Goal: Feedback & Contribution: Contribute content

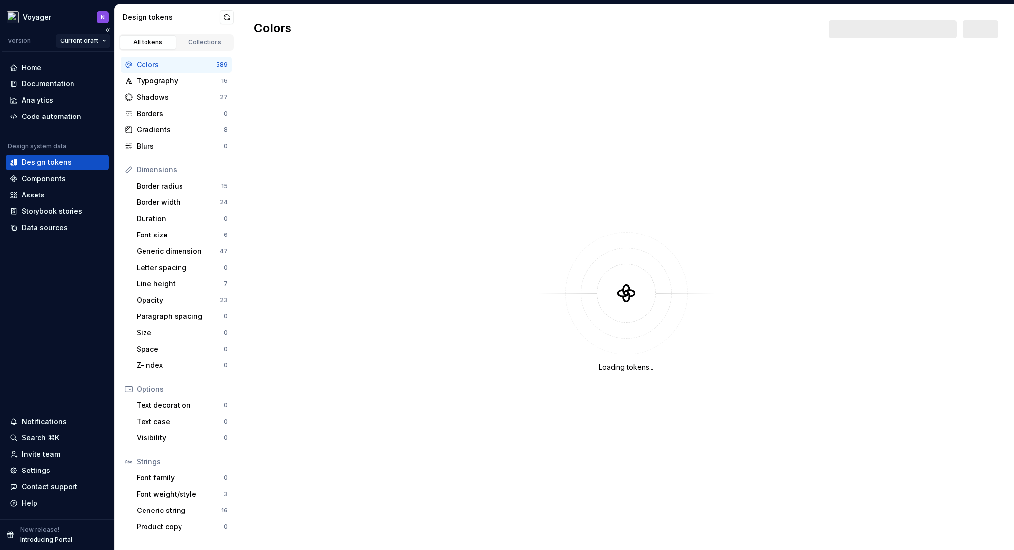
click at [85, 40] on html "Voyager N Version Current draft Home Documentation Analytics Code automation De…" at bounding box center [507, 275] width 1014 height 550
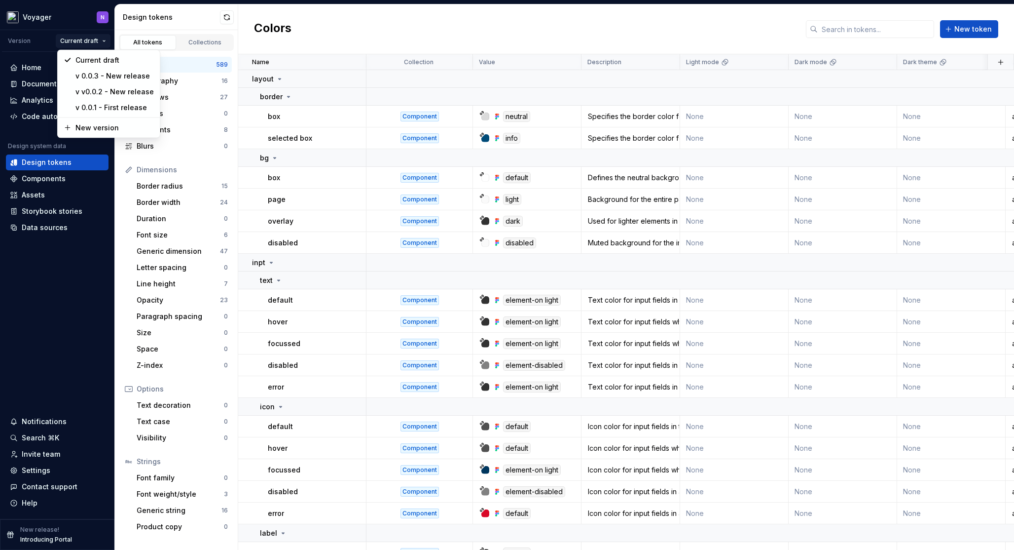
click at [56, 20] on html "Voyager N Version Current draft Home Documentation Analytics Code automation De…" at bounding box center [507, 275] width 1014 height 550
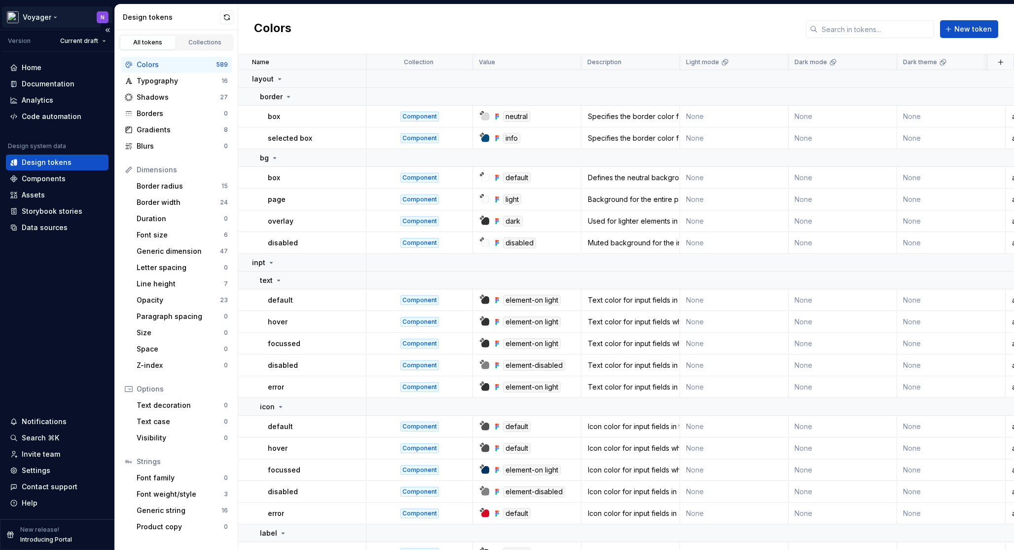
click at [52, 20] on html "Voyager N Version Current draft Home Documentation Analytics Code automation De…" at bounding box center [507, 275] width 1014 height 550
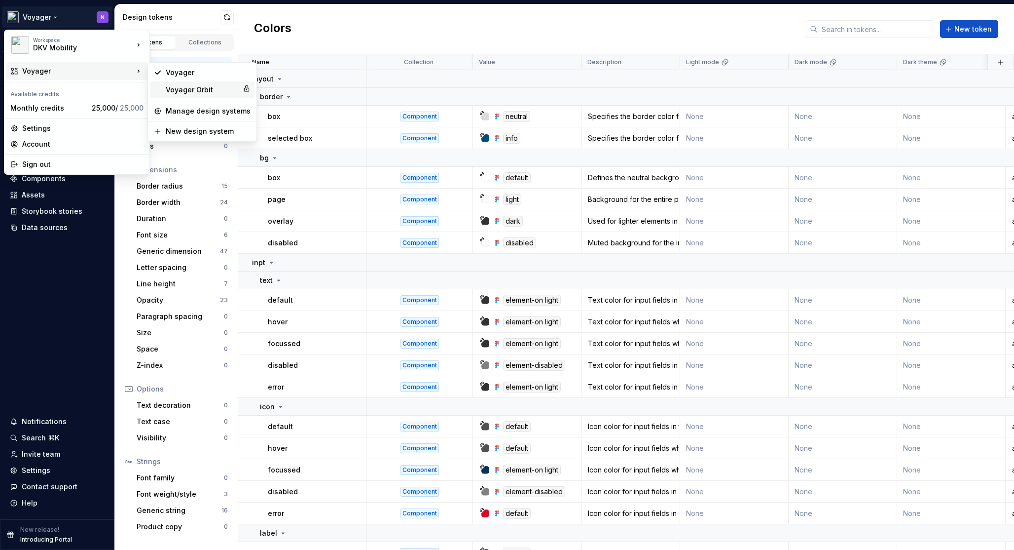
click at [179, 88] on div "Voyager Orbit" at bounding box center [202, 90] width 73 height 10
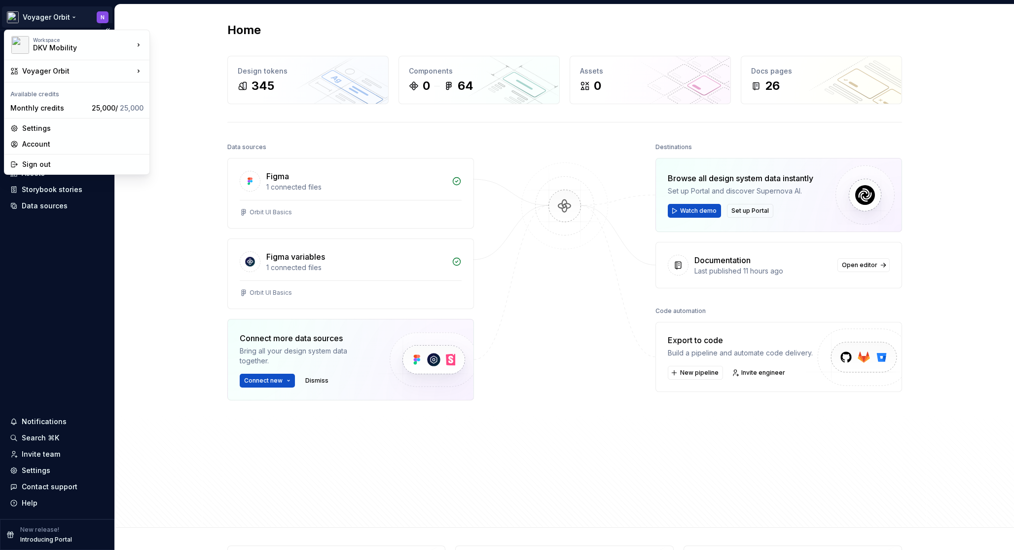
click at [48, 17] on html "Voyager Orbit N Home Documentation Analytics Code automation Design system data…" at bounding box center [507, 275] width 1014 height 550
click at [198, 108] on div "Manage design systems" at bounding box center [208, 111] width 85 height 10
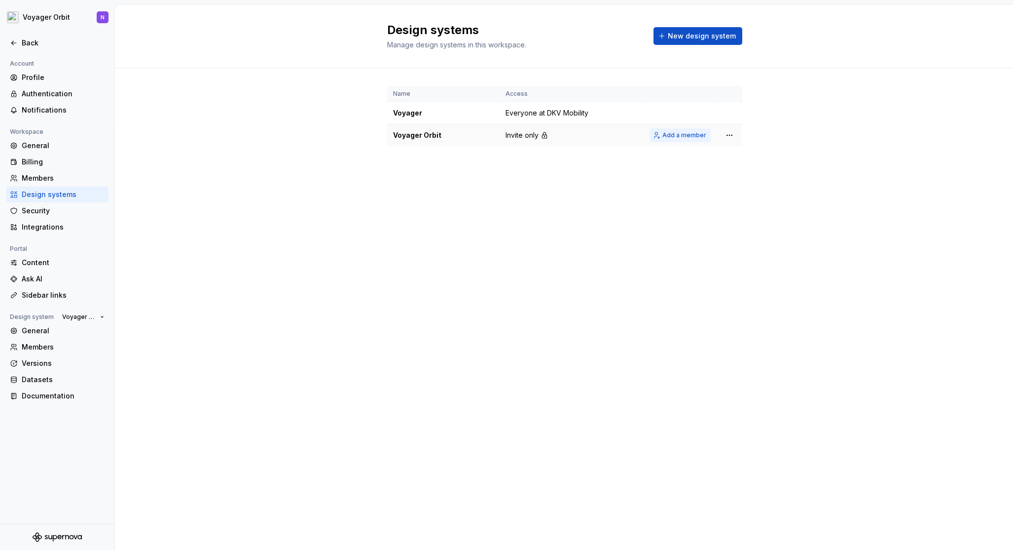
click at [689, 133] on span "Add a member" at bounding box center [684, 135] width 44 height 8
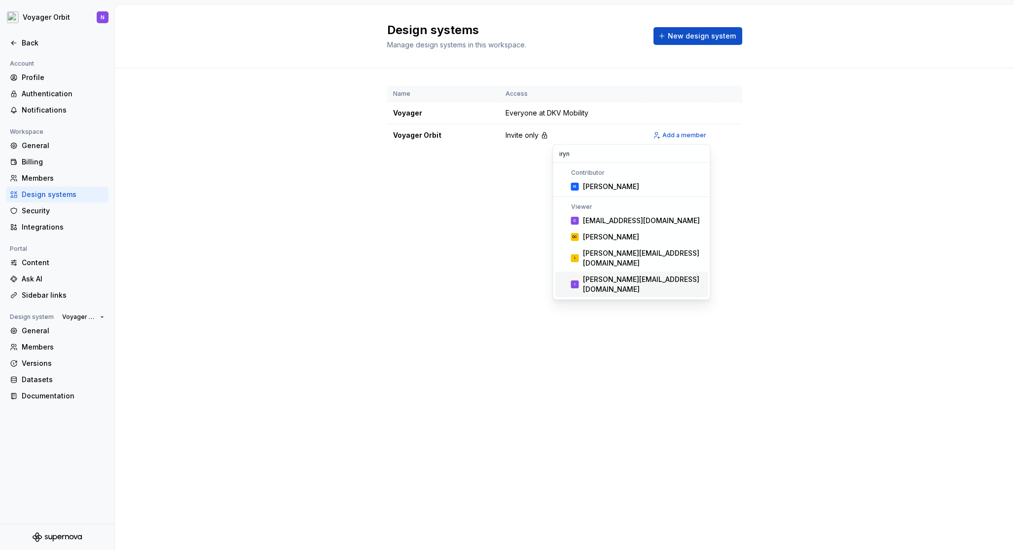
click at [627, 279] on div "[PERSON_NAME][EMAIL_ADDRESS][DOMAIN_NAME]" at bounding box center [643, 284] width 121 height 20
click at [601, 154] on input "iryn" at bounding box center [631, 154] width 157 height 18
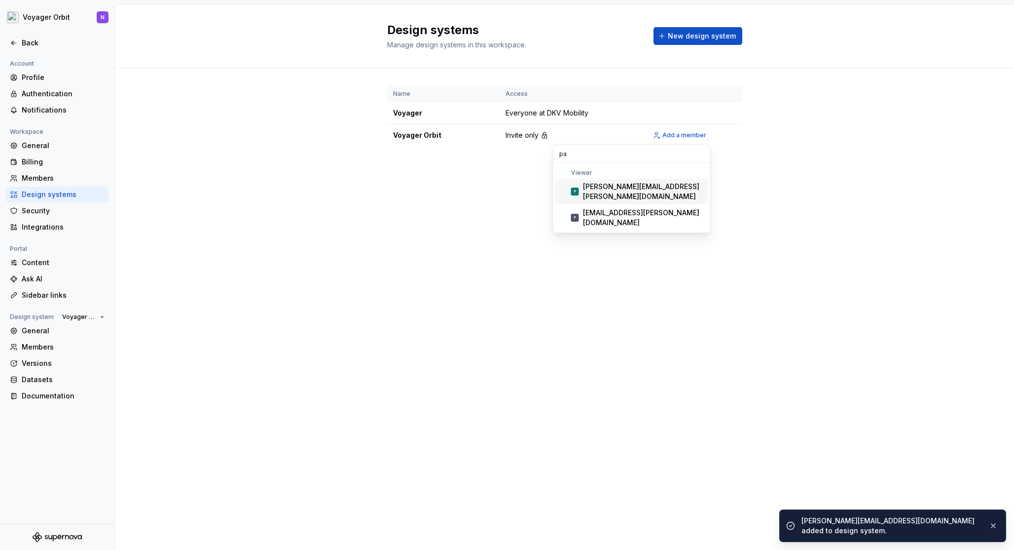
type input "p"
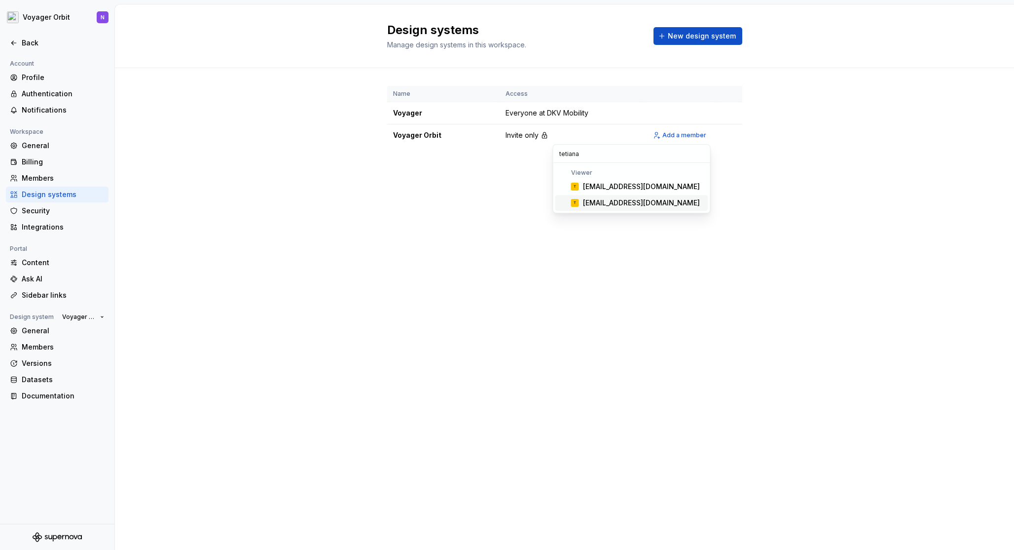
type input "tetiana"
click at [593, 208] on div "[EMAIL_ADDRESS][DOMAIN_NAME]" at bounding box center [641, 203] width 117 height 10
click at [697, 134] on span "Add a member" at bounding box center [684, 135] width 44 height 8
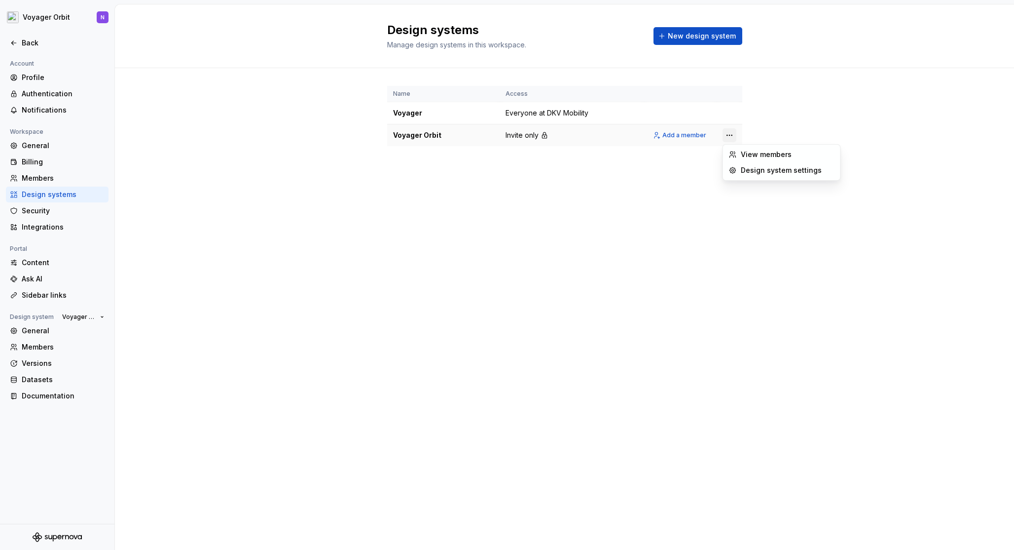
click at [728, 136] on html "Voyager Orbit N Back Account Profile Authentication Notifications Workspace Gen…" at bounding box center [507, 275] width 1014 height 550
click at [513, 143] on html "Voyager Orbit N Back Account Profile Authentication Notifications Workspace Gen…" at bounding box center [507, 275] width 1014 height 550
click at [551, 138] on td "Invite only" at bounding box center [572, 135] width 145 height 22
click at [521, 137] on span "Invite only" at bounding box center [522, 135] width 33 height 10
click at [732, 133] on html "Voyager Orbit N Back Account Profile Authentication Notifications Workspace Gen…" at bounding box center [507, 275] width 1014 height 550
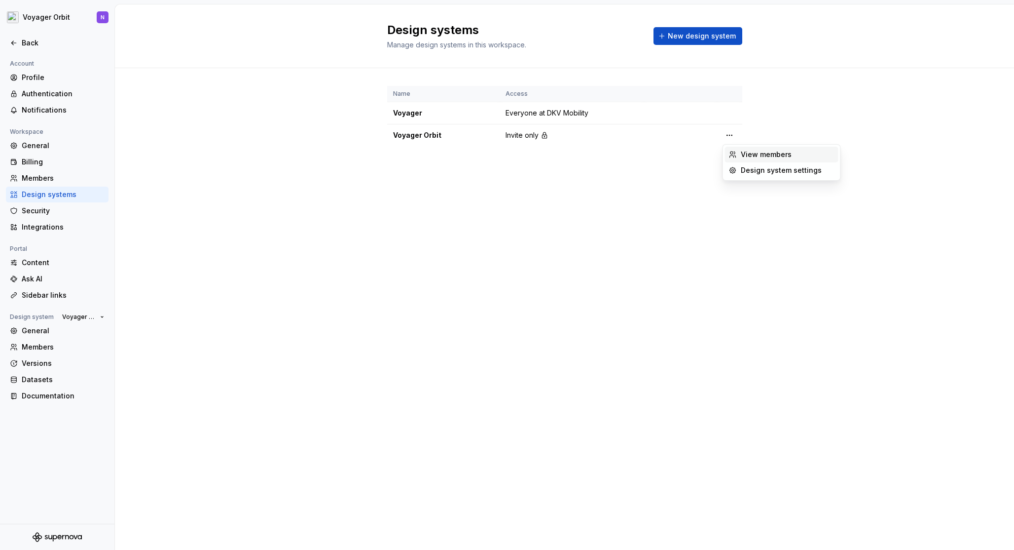
click at [742, 156] on div "View members" at bounding box center [788, 154] width 94 height 10
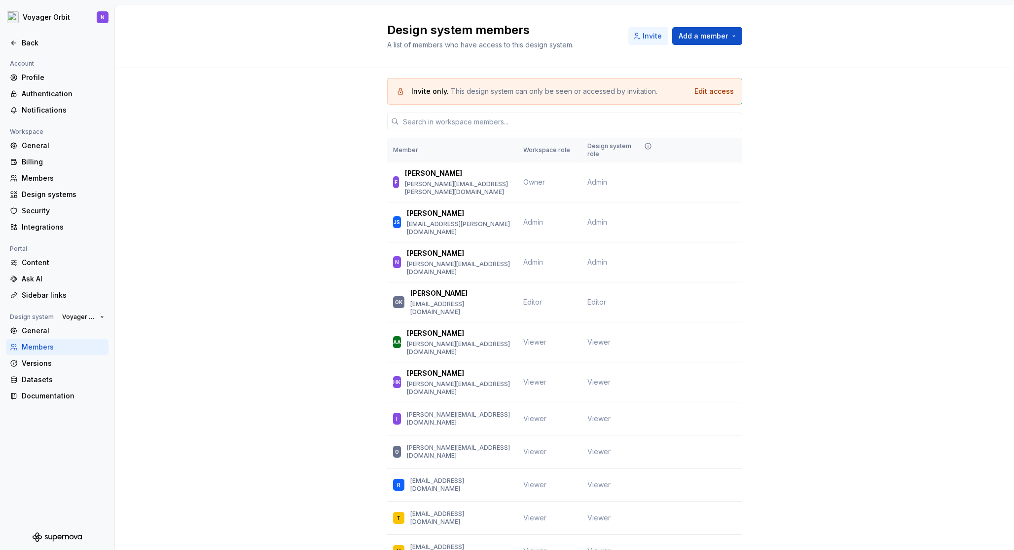
click at [650, 40] on span "Invite" at bounding box center [652, 36] width 19 height 10
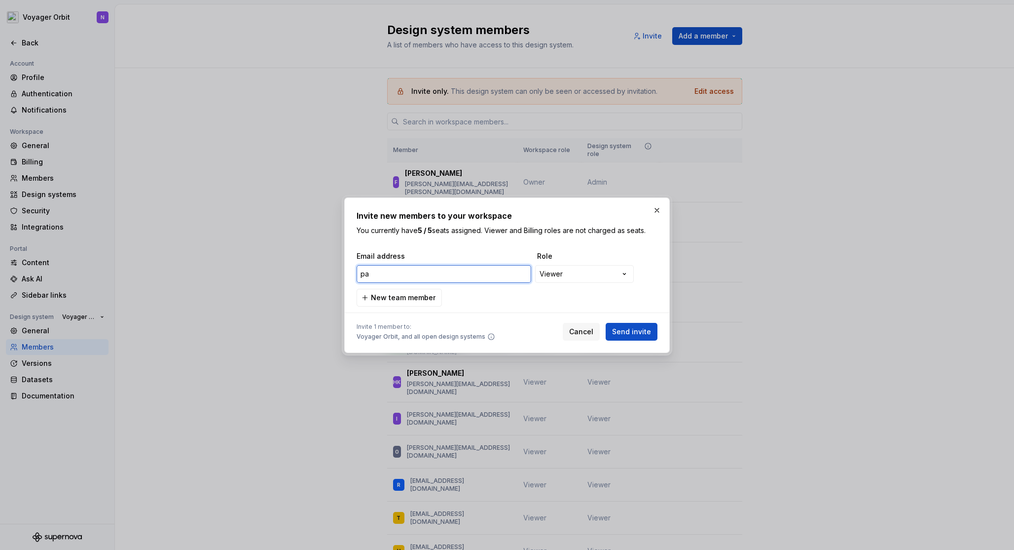
click at [410, 271] on input "pa" at bounding box center [444, 274] width 175 height 18
paste input "Pavlo.Havrylov@dkv-mobility.com"
type input "Pavlo.Havrylov@dkv-mobility.com"
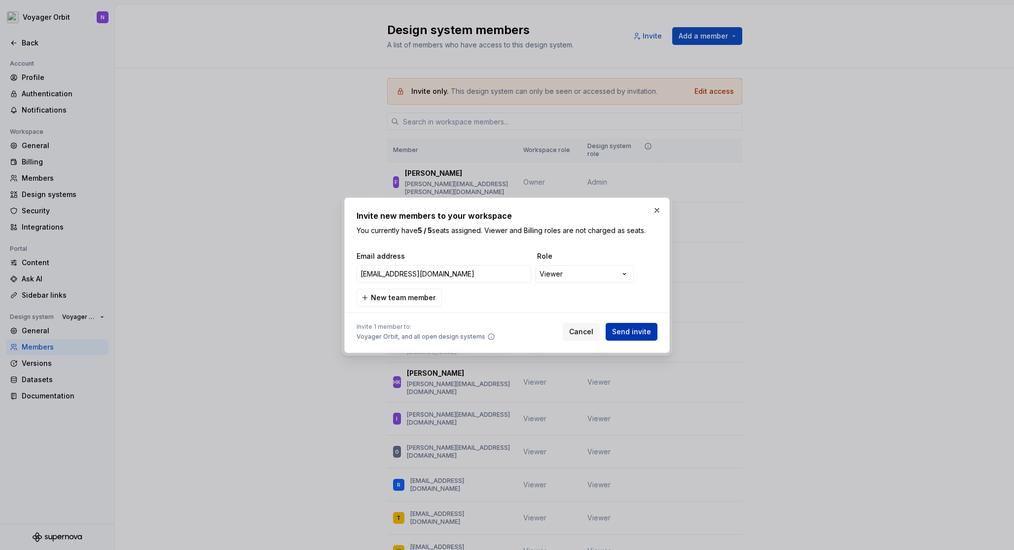
click at [629, 324] on button "Send invite" at bounding box center [632, 332] width 52 height 18
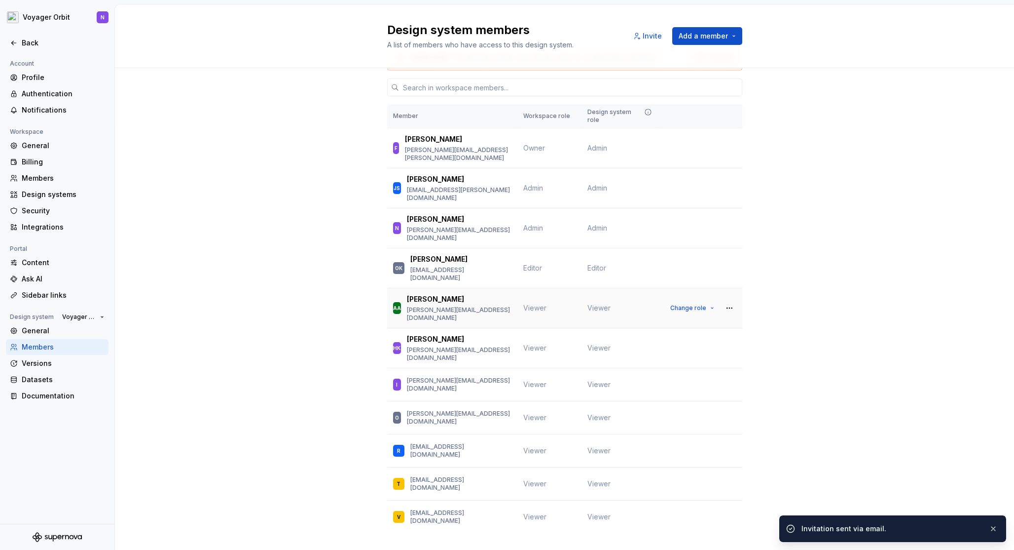
scroll to position [40, 0]
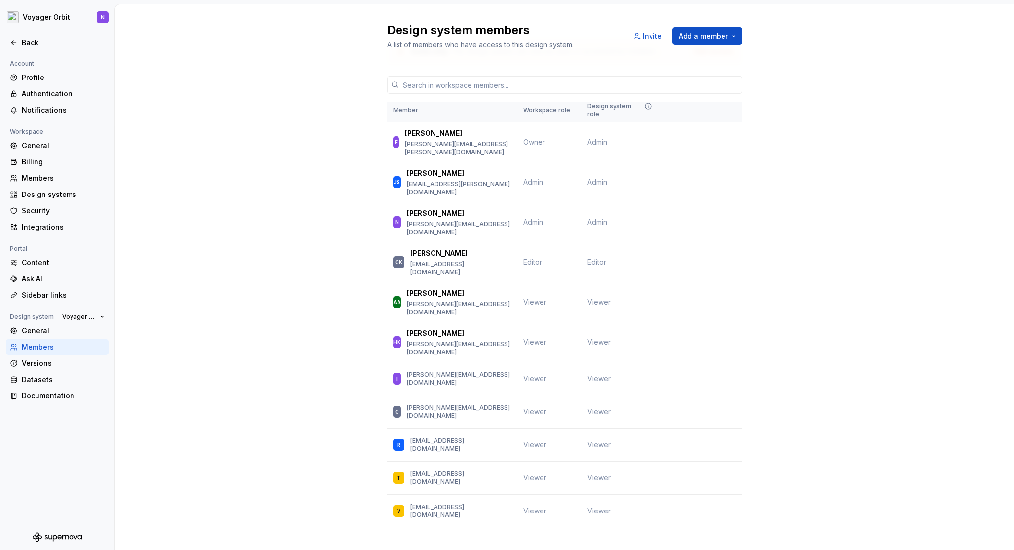
click at [283, 191] on div "Invite only. This design system can only be seen or accessed by invitation. Edi…" at bounding box center [564, 296] width 899 height 536
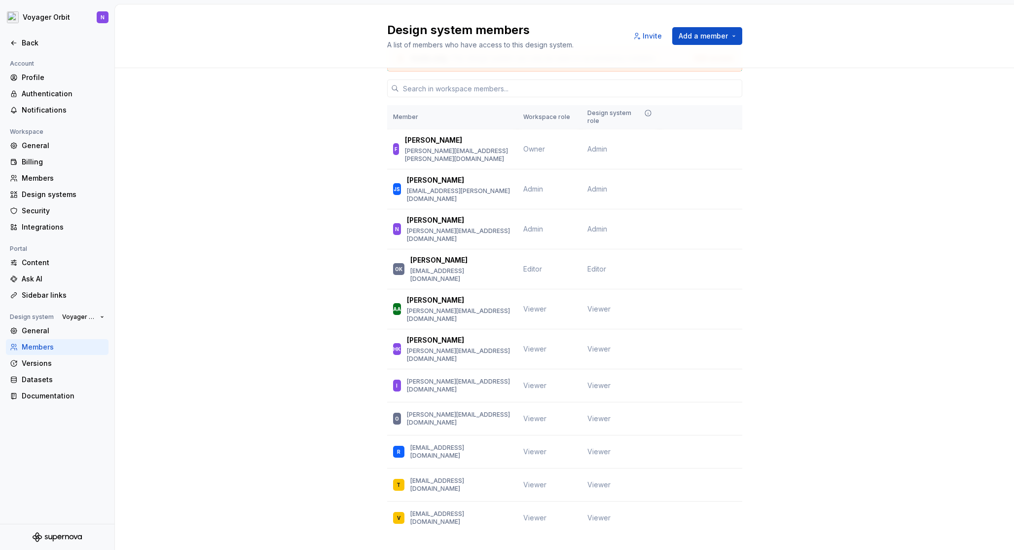
scroll to position [40, 0]
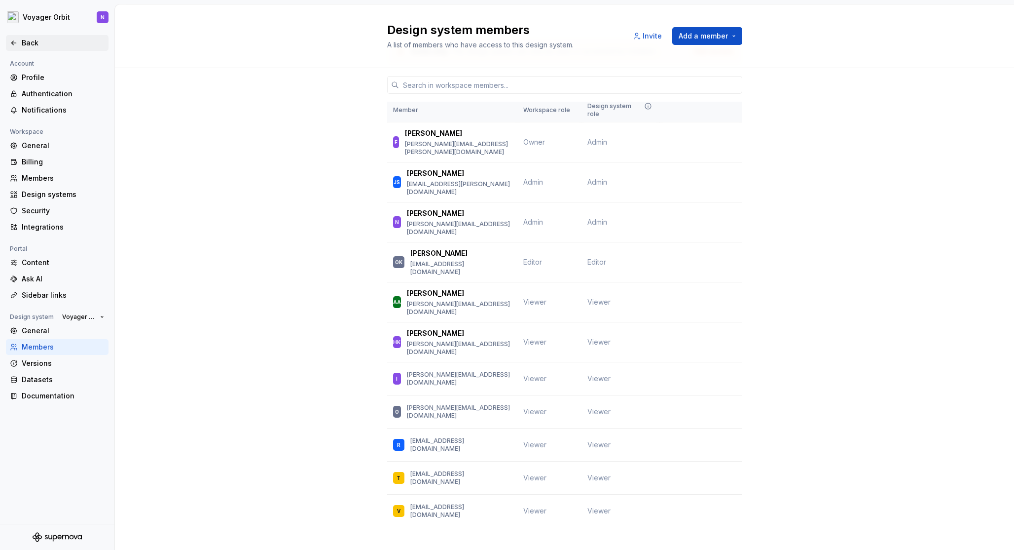
click at [22, 38] on div "Back" at bounding box center [63, 43] width 83 height 10
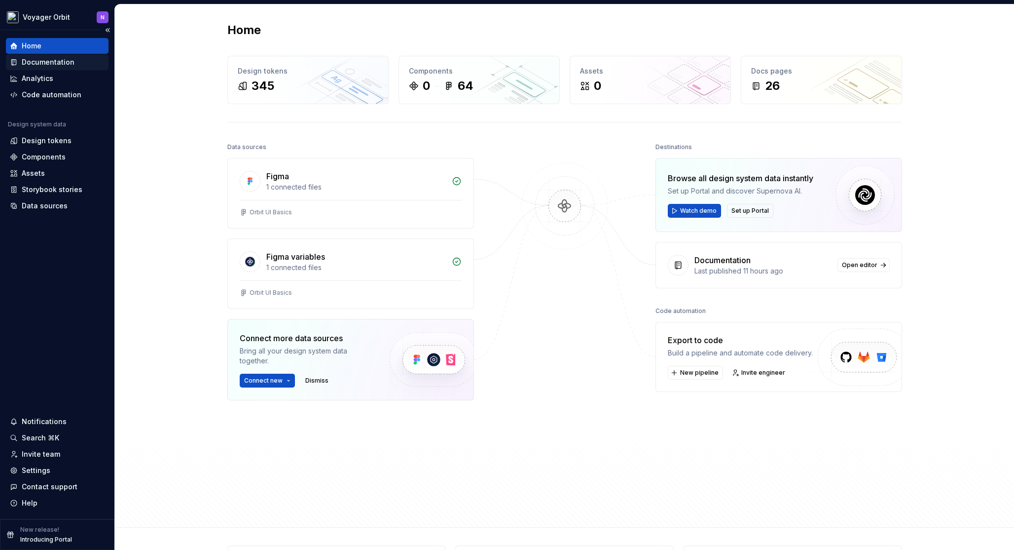
click at [64, 61] on div "Documentation" at bounding box center [48, 62] width 53 height 10
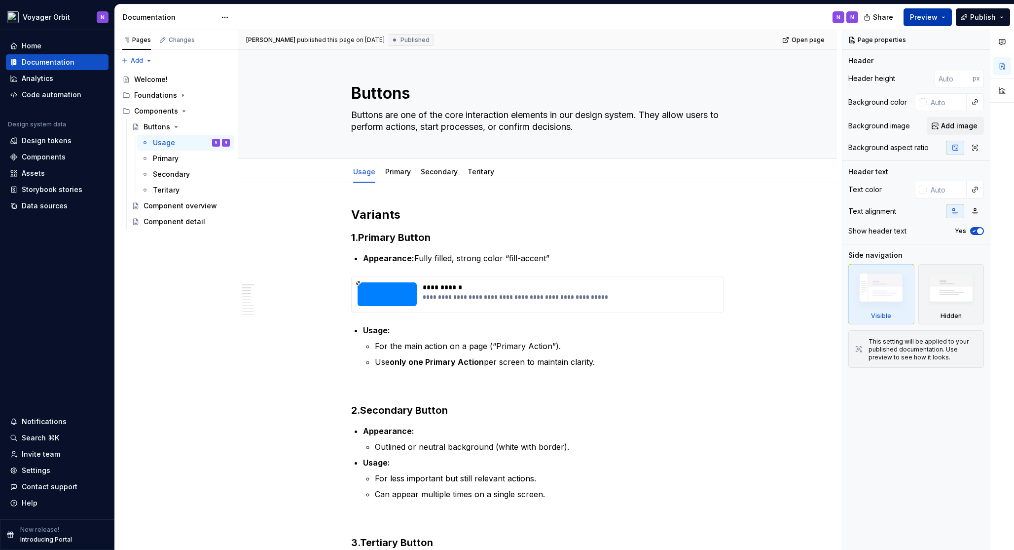
click at [946, 17] on button "Preview" at bounding box center [928, 17] width 48 height 18
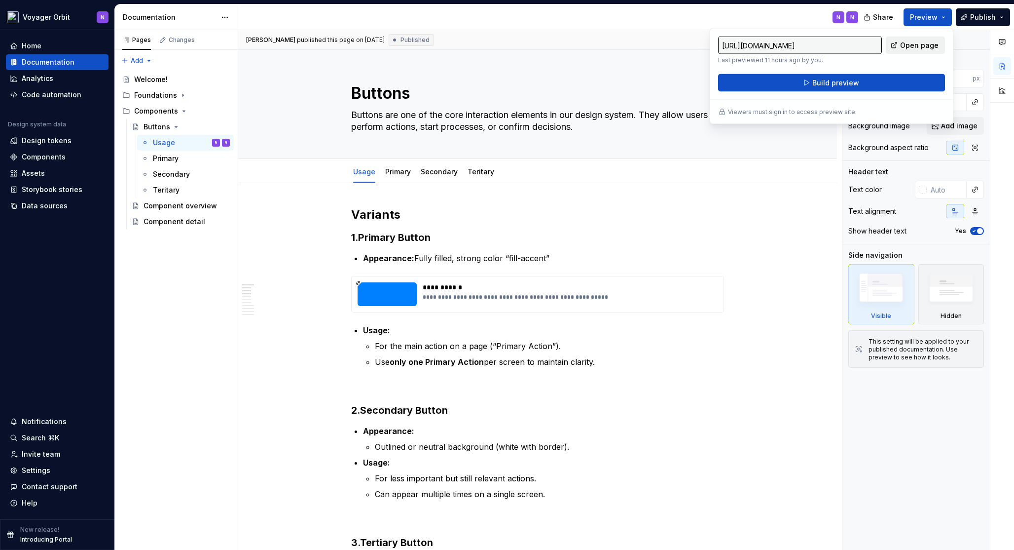
click at [911, 45] on span "Open page" at bounding box center [919, 45] width 38 height 10
type textarea "*"
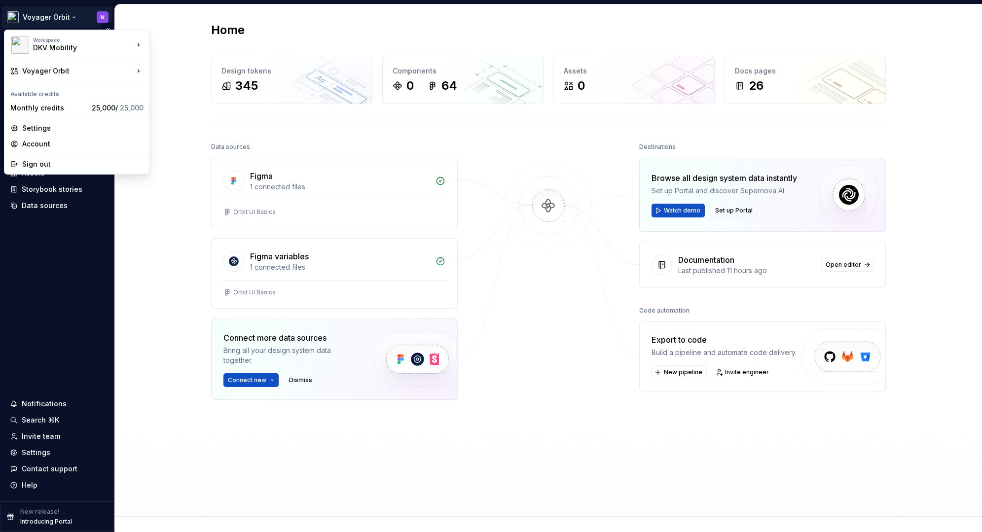
click at [11, 18] on html "Voyager Orbit N Home Documentation Analytics Code automation Design system data…" at bounding box center [491, 266] width 982 height 532
click at [42, 37] on div "Workspace" at bounding box center [83, 40] width 101 height 6
click at [172, 45] on div "DKV Mobility" at bounding box center [198, 42] width 64 height 10
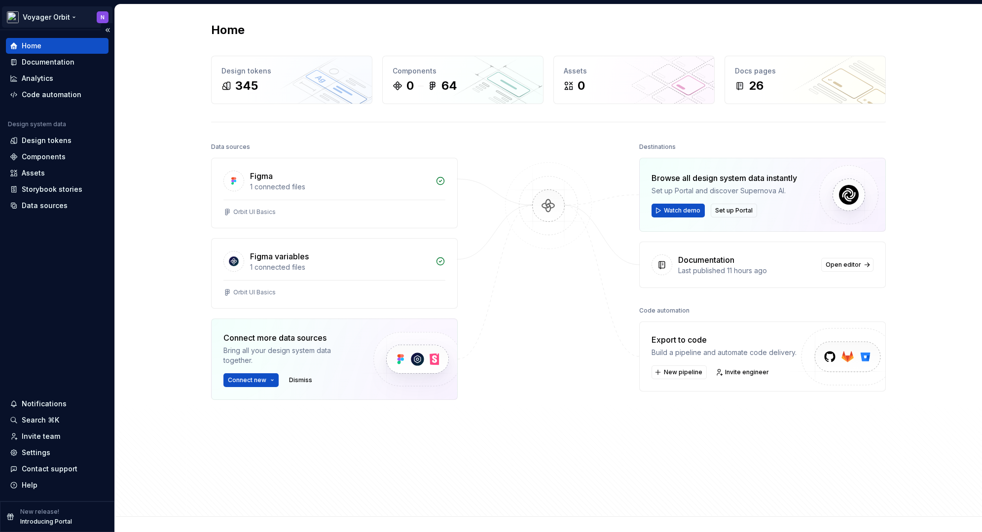
click at [10, 13] on html "Voyager Orbit N Home Documentation Analytics Code automation Design system data…" at bounding box center [491, 266] width 982 height 532
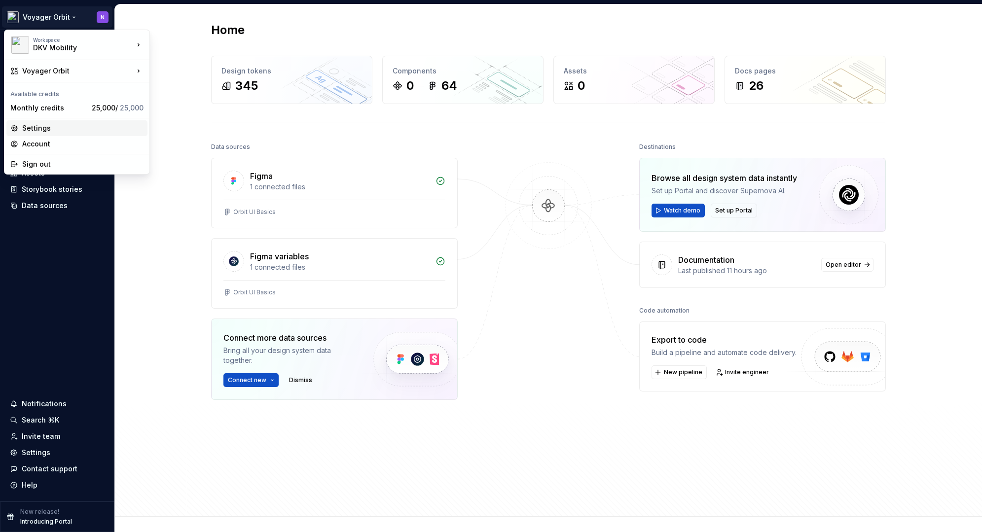
click at [42, 130] on div "Settings" at bounding box center [82, 128] width 121 height 10
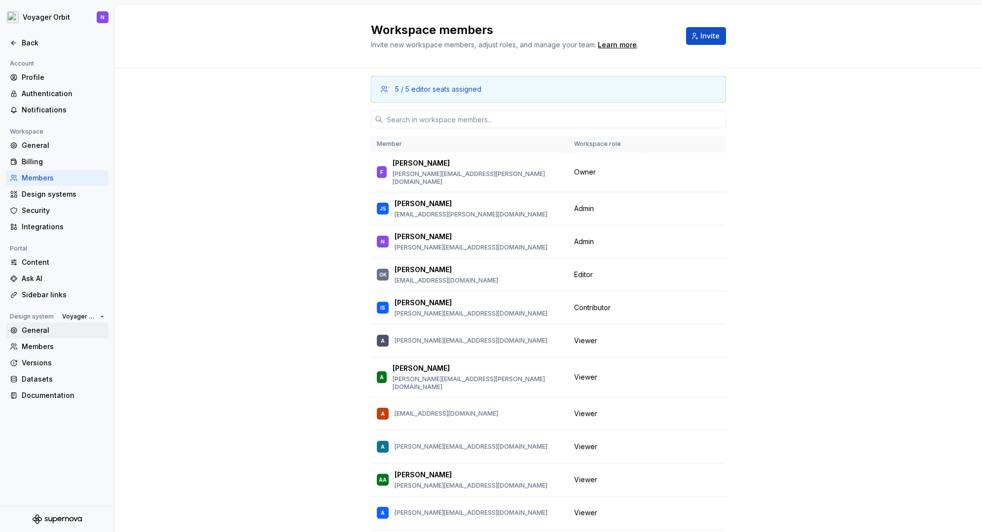
click at [44, 328] on div "General" at bounding box center [63, 331] width 83 height 10
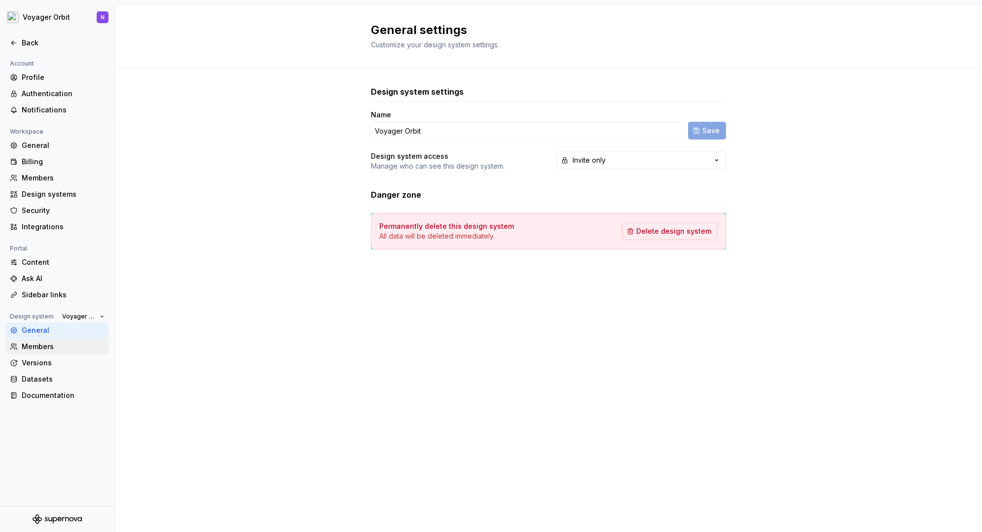
click at [39, 353] on div "Members" at bounding box center [57, 347] width 103 height 16
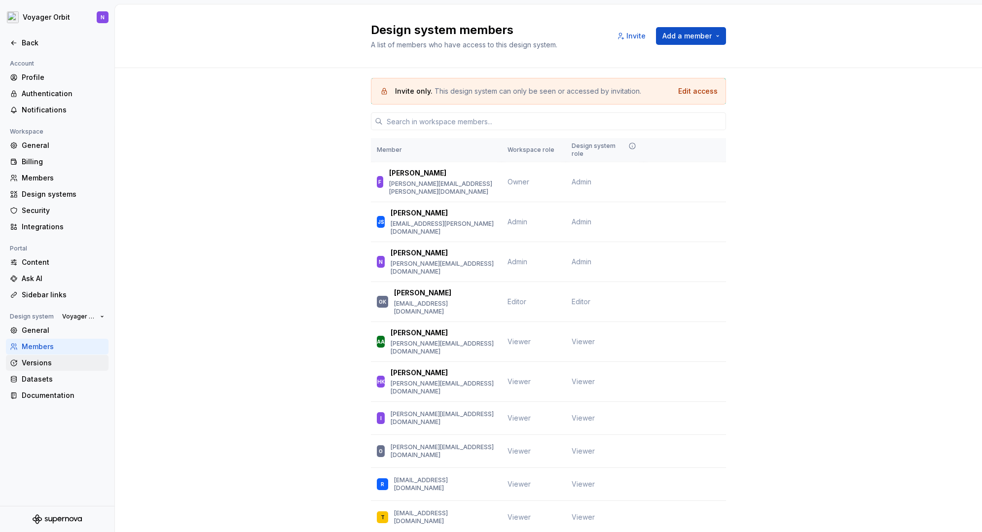
click at [41, 366] on div "Versions" at bounding box center [63, 363] width 83 height 10
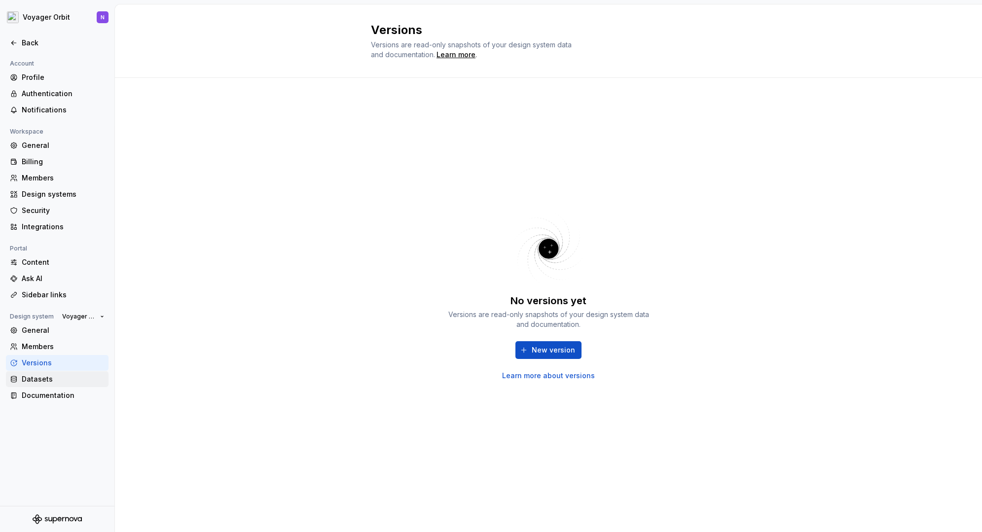
click at [40, 383] on div "Datasets" at bounding box center [63, 379] width 83 height 10
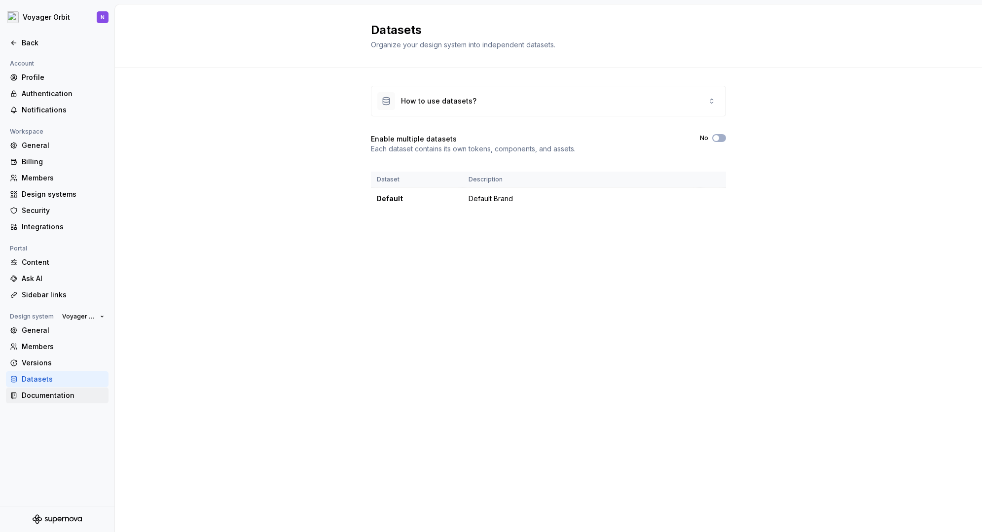
click at [42, 397] on div "Documentation" at bounding box center [63, 396] width 83 height 10
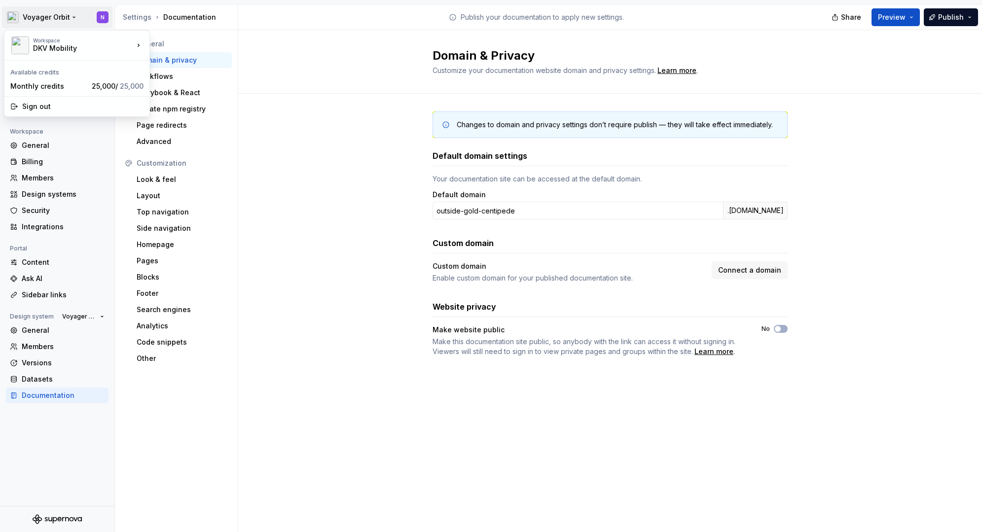
click at [47, 11] on html "Voyager Orbit N Back Account Profile Authentication Notifications Workspace Gen…" at bounding box center [491, 266] width 982 height 532
click at [44, 14] on html "Voyager Orbit N Back Account Profile Authentication Notifications Workspace Gen…" at bounding box center [491, 266] width 982 height 532
click at [40, 38] on div "Back" at bounding box center [63, 43] width 83 height 10
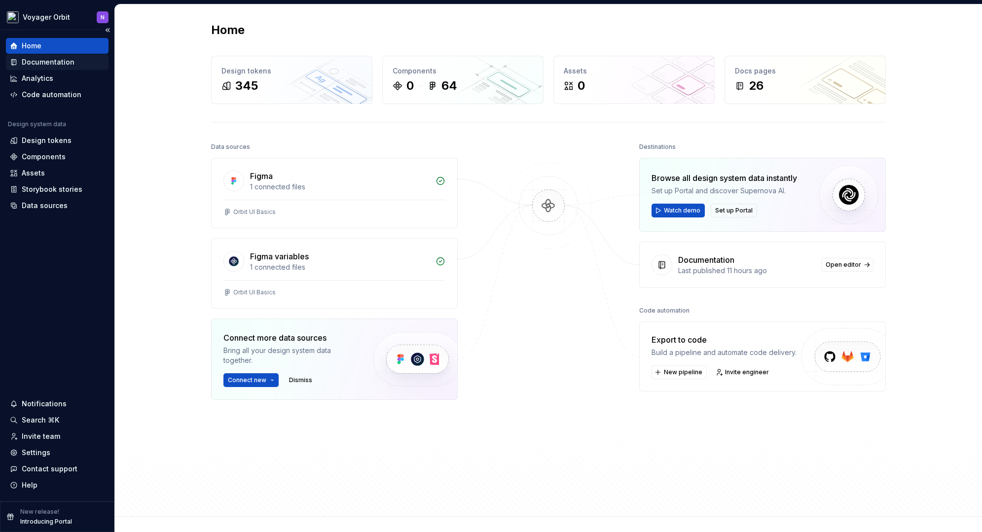
click at [46, 62] on div "Documentation" at bounding box center [48, 62] width 53 height 10
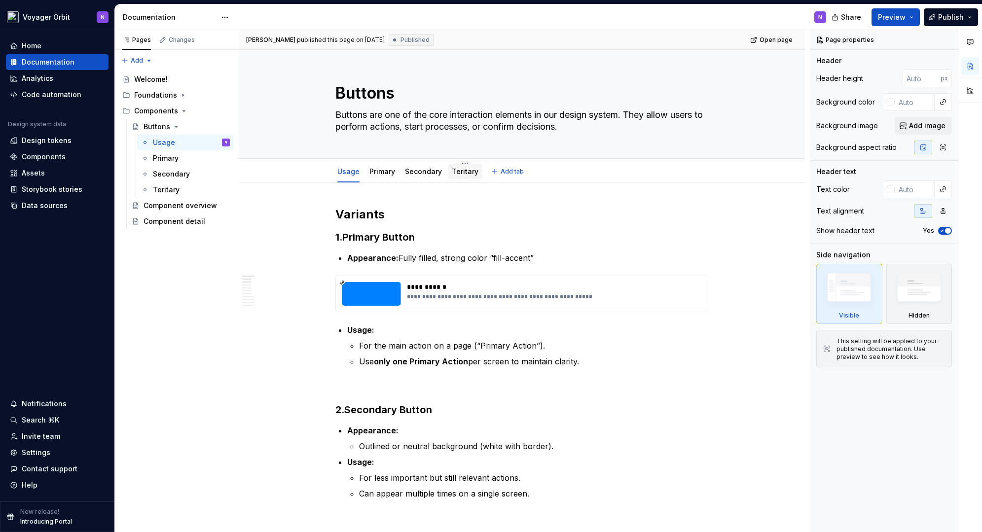
click at [463, 168] on link "Teritary" at bounding box center [465, 171] width 27 height 8
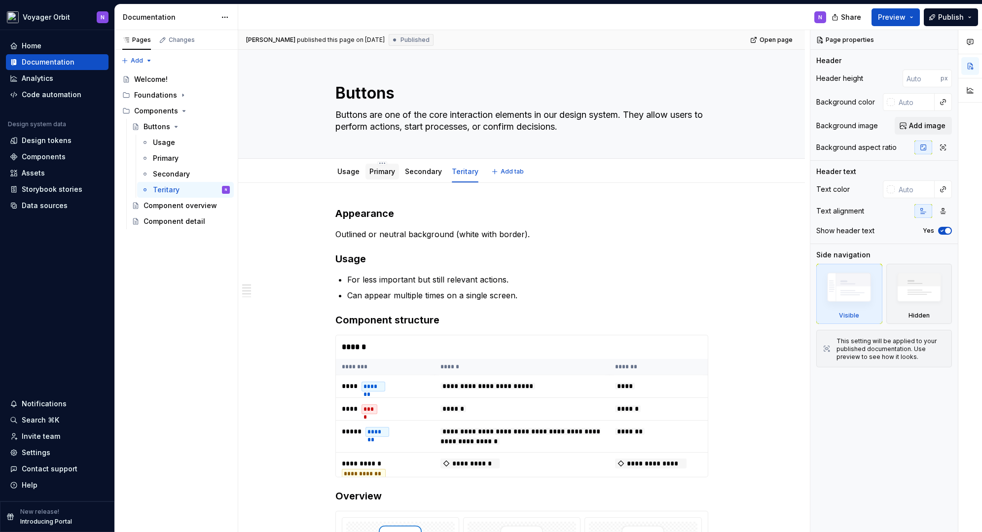
click at [384, 170] on link "Primary" at bounding box center [382, 171] width 26 height 8
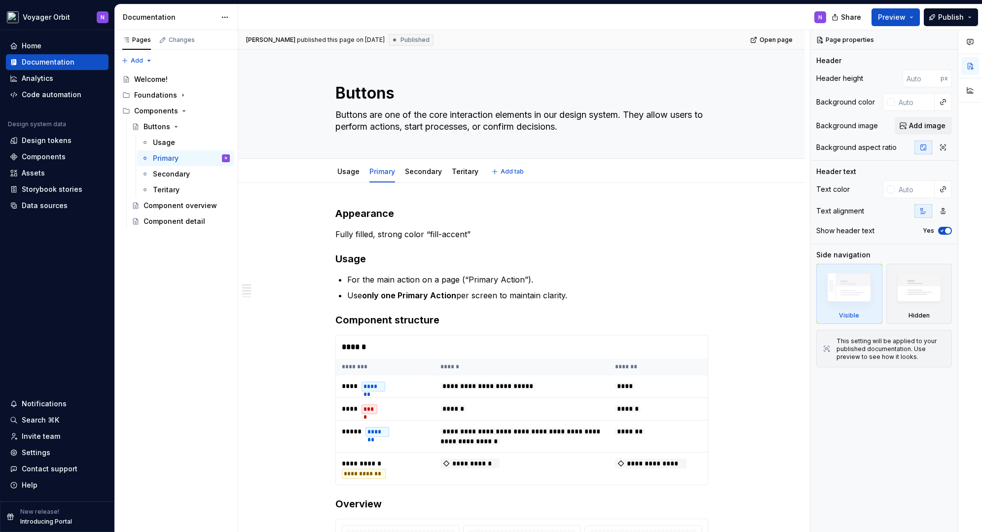
type textarea "*"
click at [599, 298] on p "Use only one Primary Action per screen to maintain clarity." at bounding box center [527, 296] width 361 height 12
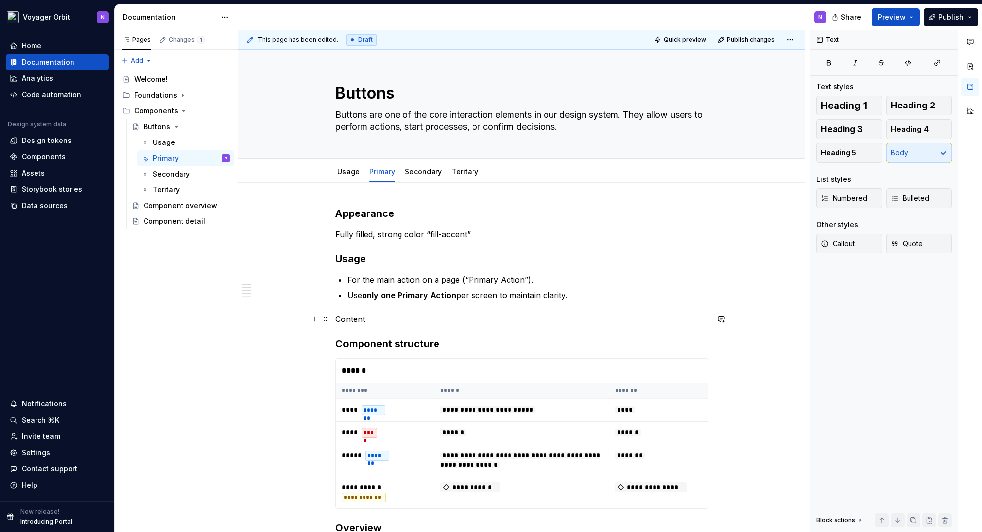
click at [357, 322] on p "Content" at bounding box center [521, 319] width 373 height 12
click at [353, 261] on strong "Usage" at bounding box center [350, 259] width 31 height 12
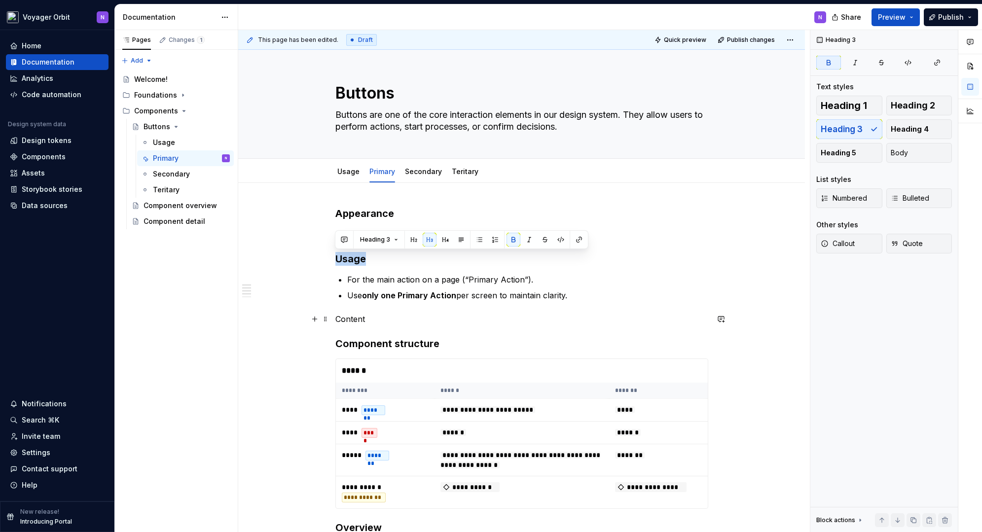
click at [353, 314] on p "Content" at bounding box center [521, 319] width 373 height 12
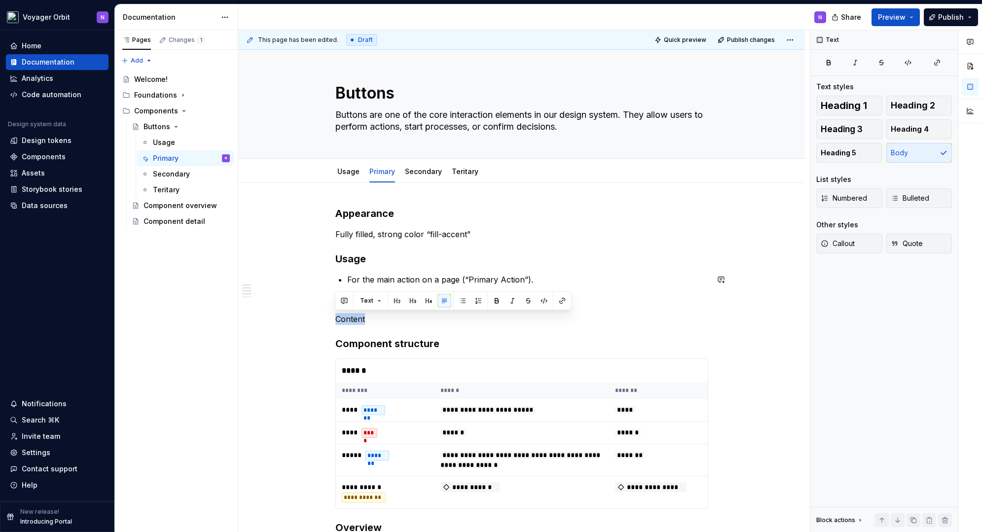
click at [414, 301] on button "button" at bounding box center [413, 301] width 14 height 14
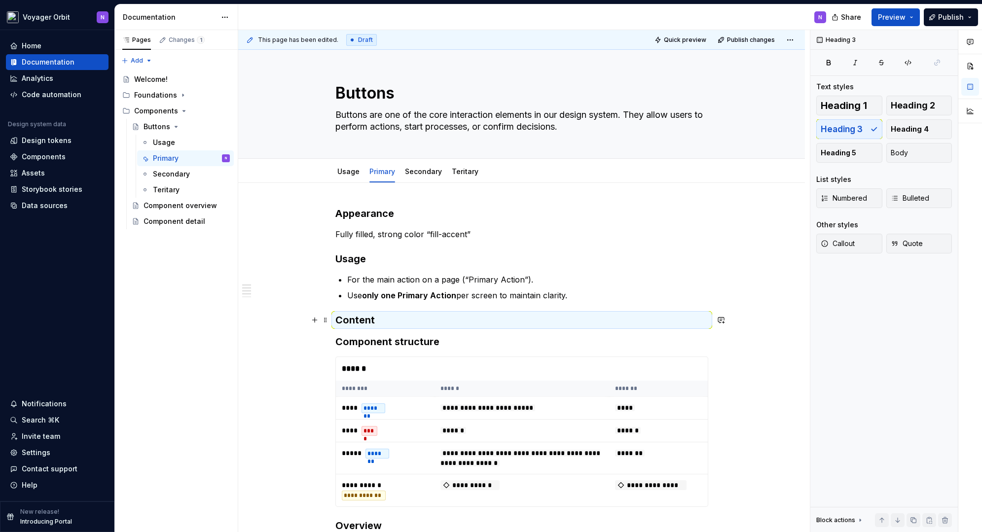
click at [393, 317] on h3 "Content" at bounding box center [521, 320] width 373 height 14
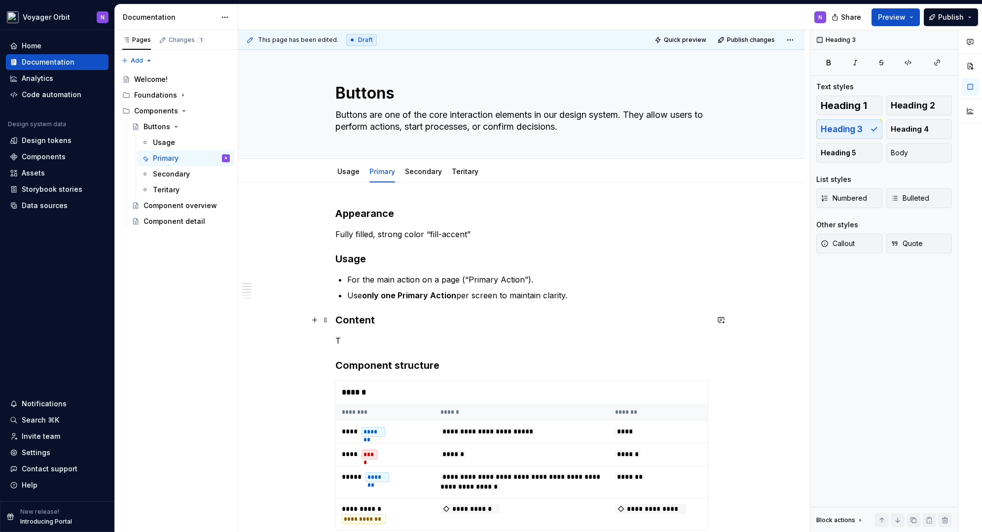
click at [358, 323] on h3 "Content" at bounding box center [521, 320] width 373 height 14
click at [354, 338] on p "T" at bounding box center [521, 341] width 373 height 12
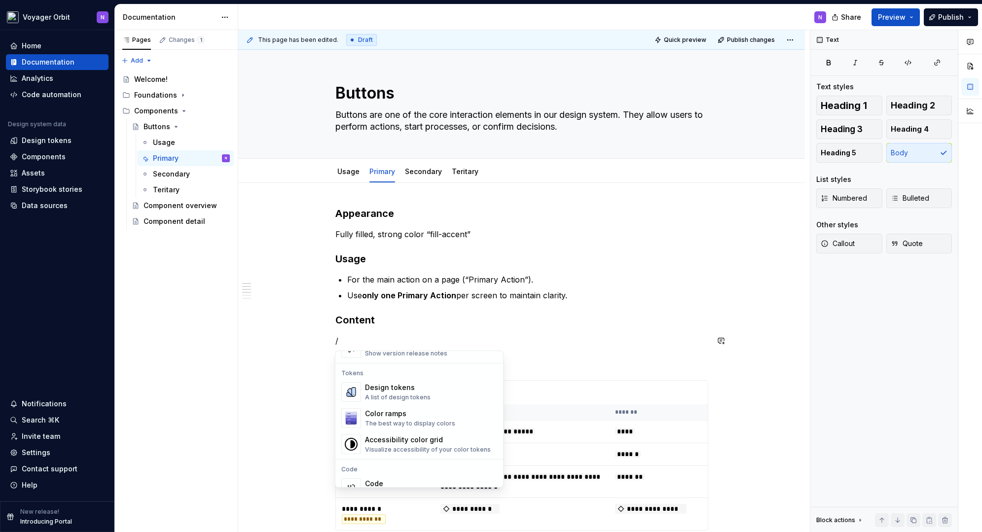
scroll to position [706, 0]
click at [383, 395] on div "A list of design tokens" at bounding box center [398, 396] width 66 height 8
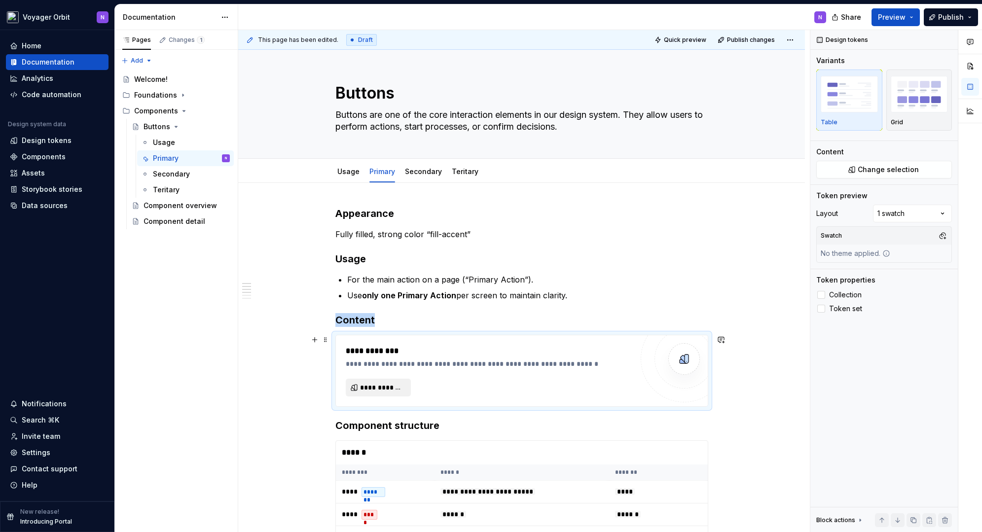
click at [372, 386] on span "**********" at bounding box center [382, 388] width 44 height 10
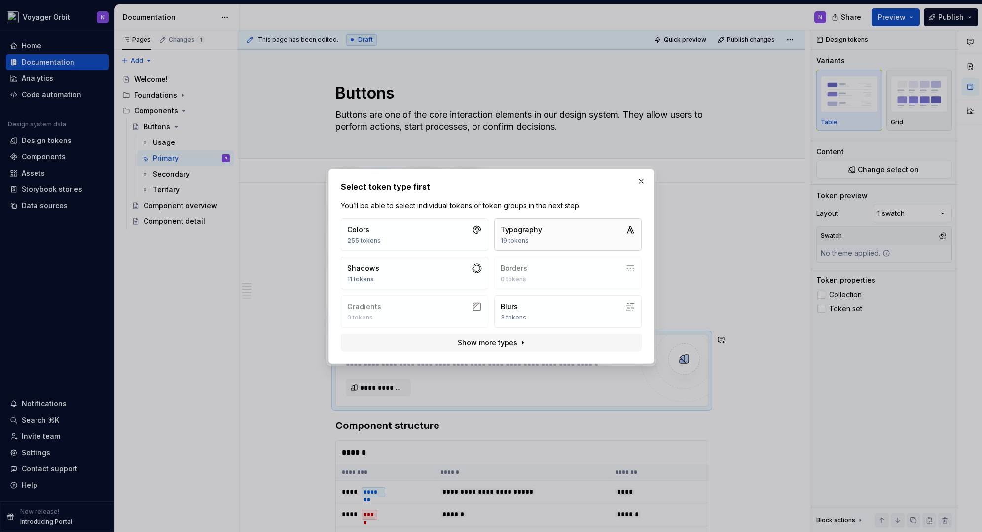
click at [558, 227] on button "Typography 19 tokens" at bounding box center [567, 235] width 147 height 33
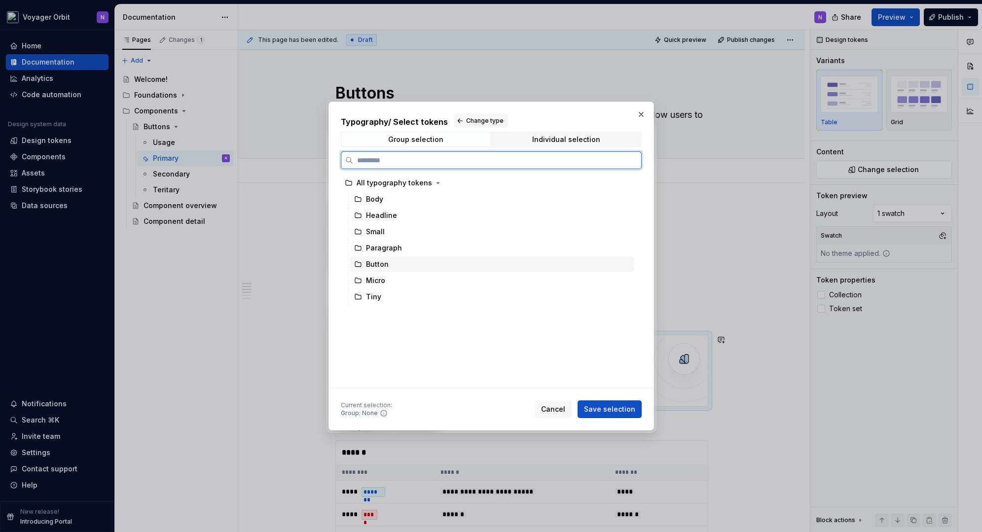
click at [370, 267] on div "Button" at bounding box center [377, 264] width 23 height 10
click at [562, 138] on div "Individual selection" at bounding box center [566, 140] width 68 height 8
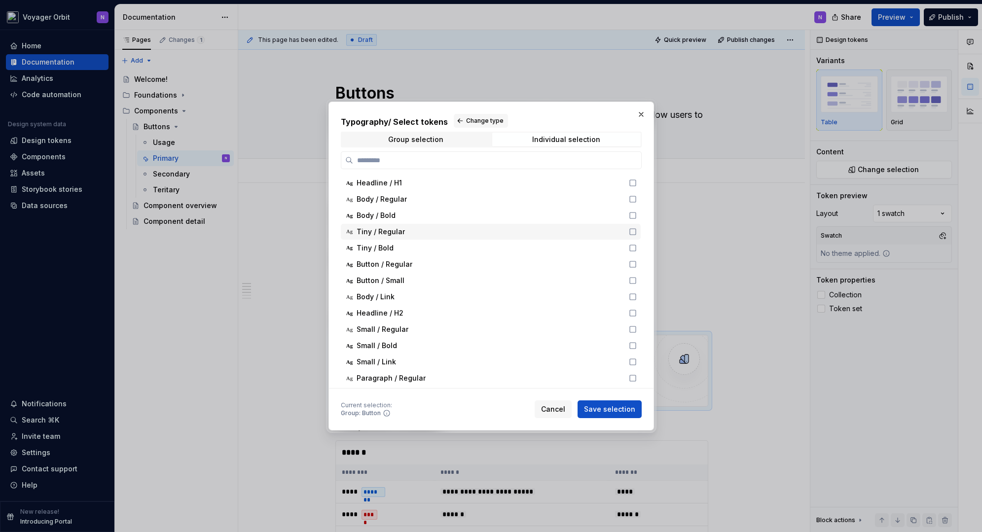
scroll to position [37, 0]
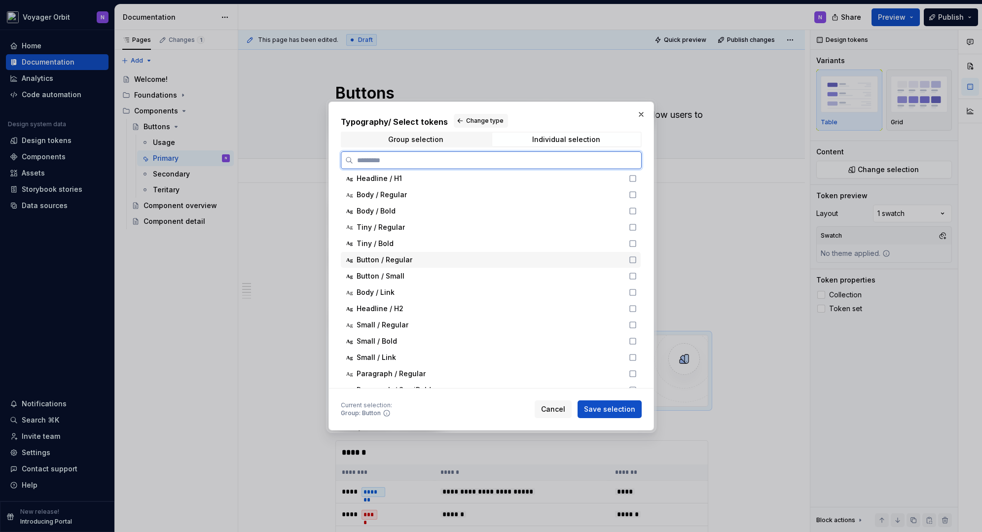
click at [410, 262] on div "Button / Regular" at bounding box center [490, 260] width 266 height 10
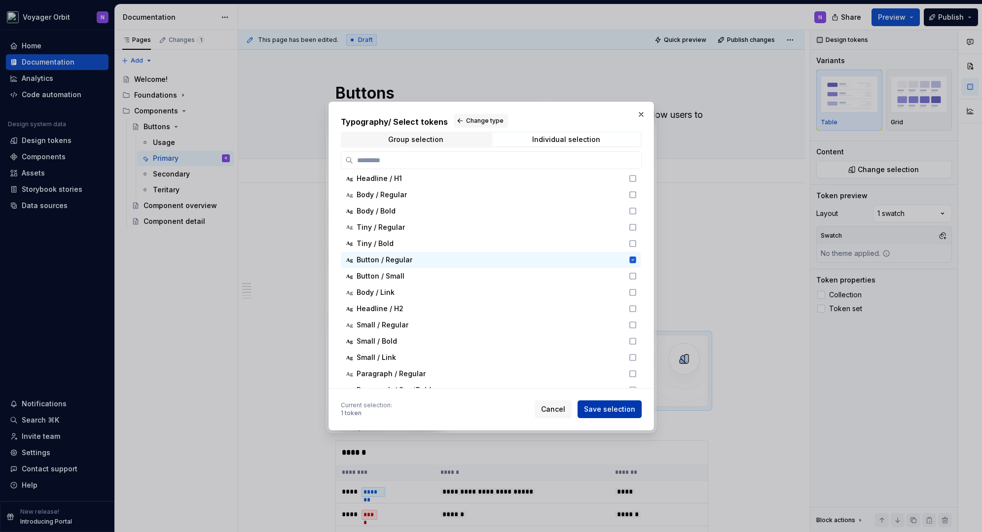
click at [596, 406] on span "Save selection" at bounding box center [609, 410] width 51 height 10
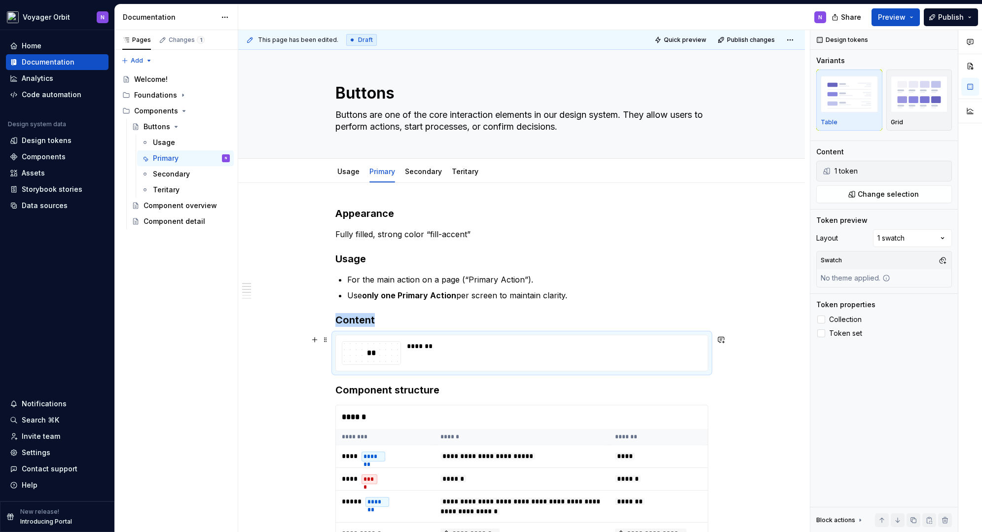
click at [511, 315] on h3 "Content" at bounding box center [521, 320] width 373 height 14
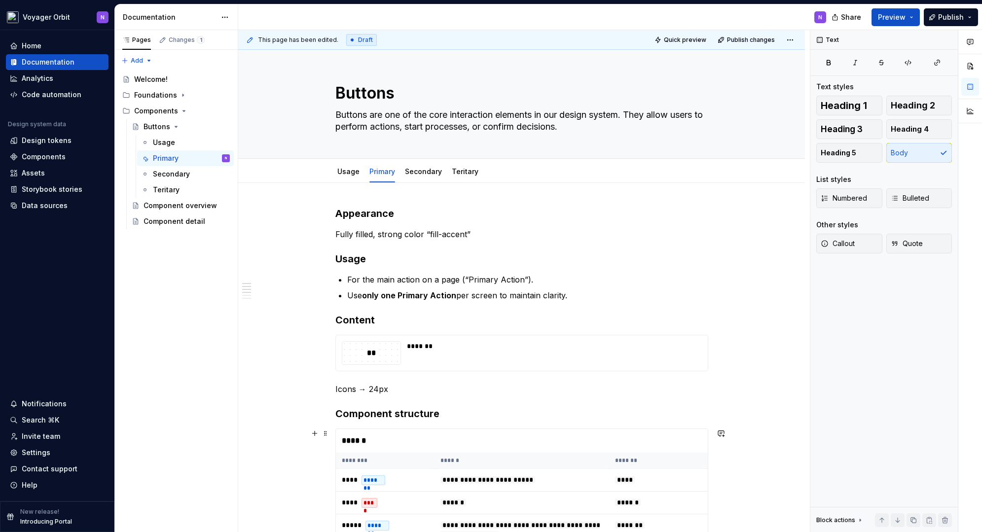
click at [373, 388] on p "Icons → 24px" at bounding box center [521, 389] width 373 height 12
click at [376, 388] on p "Icons → 24px" at bounding box center [521, 389] width 373 height 12
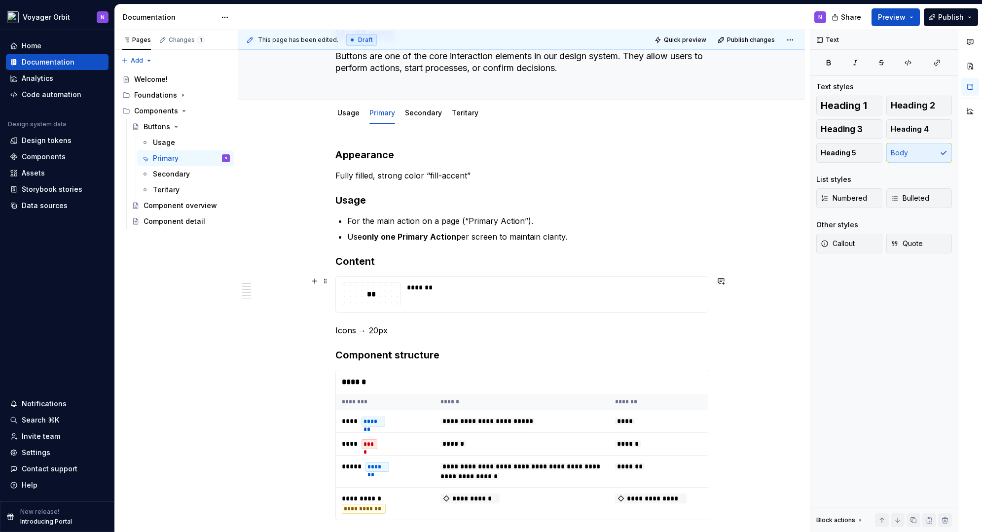
scroll to position [71, 0]
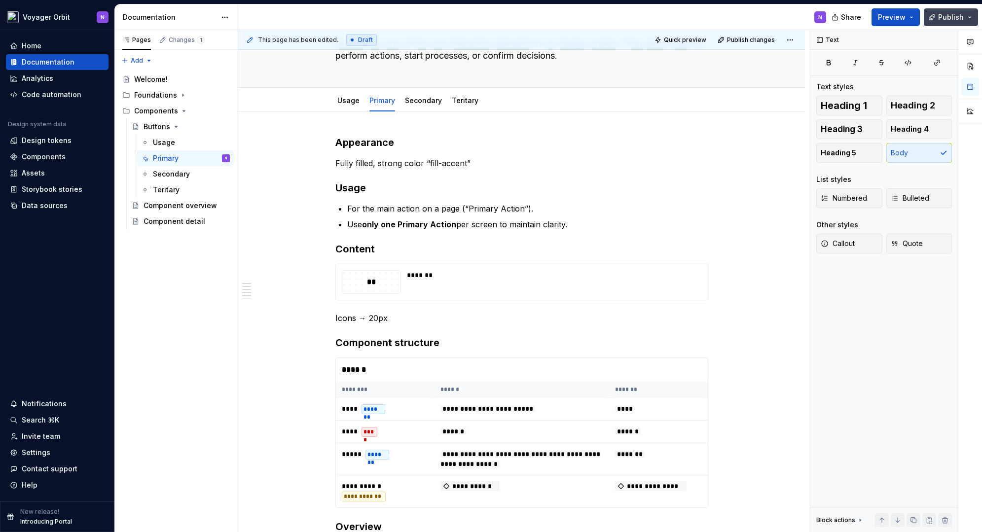
click at [947, 15] on span "Publish" at bounding box center [951, 17] width 26 height 10
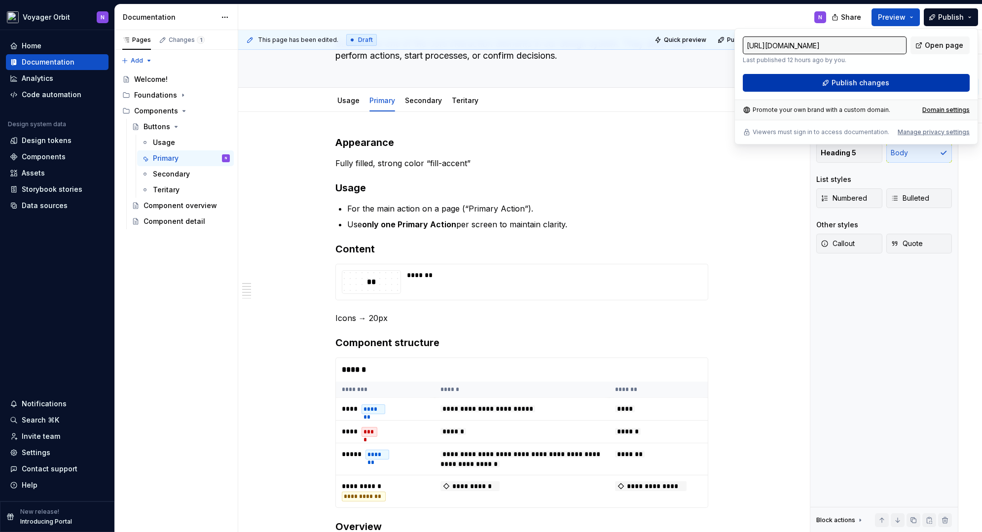
click at [878, 81] on span "Publish changes" at bounding box center [861, 83] width 58 height 10
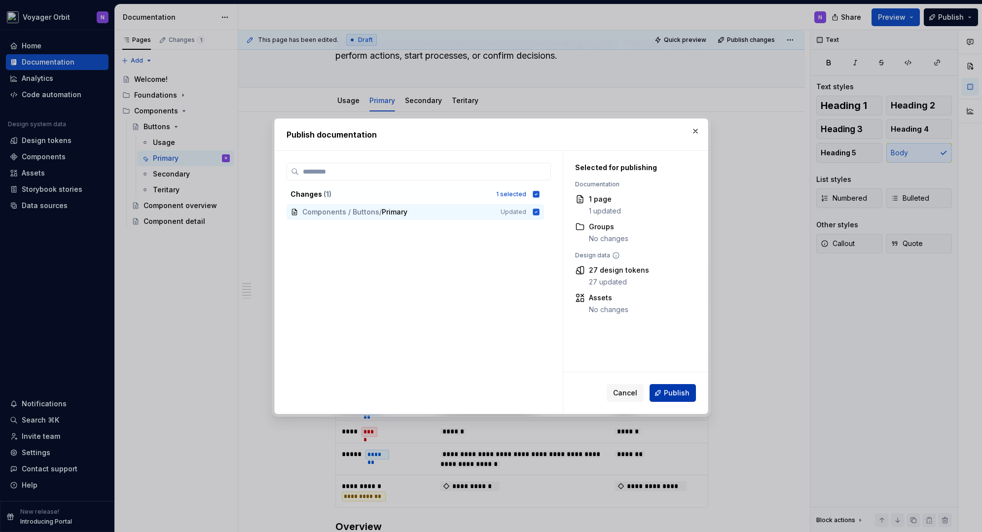
click at [658, 394] on button "Publish" at bounding box center [673, 393] width 46 height 18
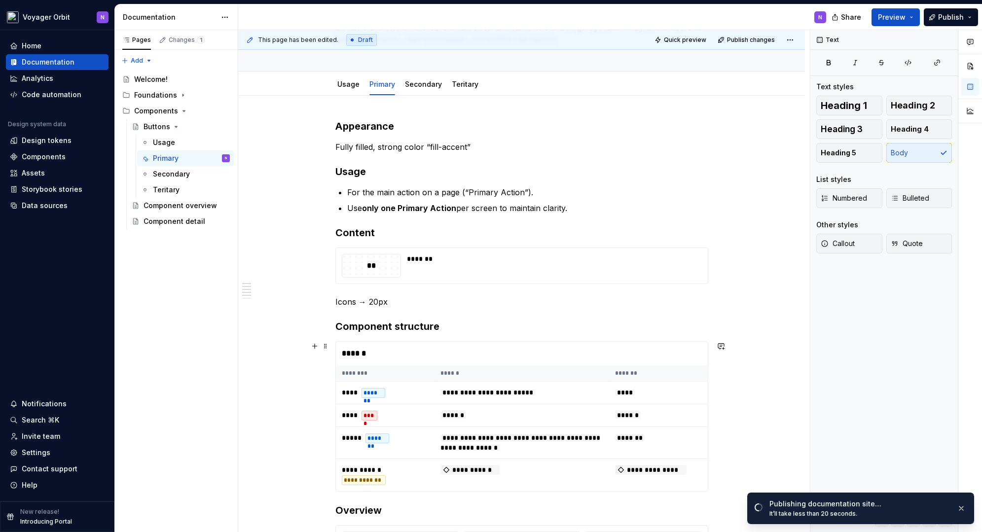
scroll to position [93, 0]
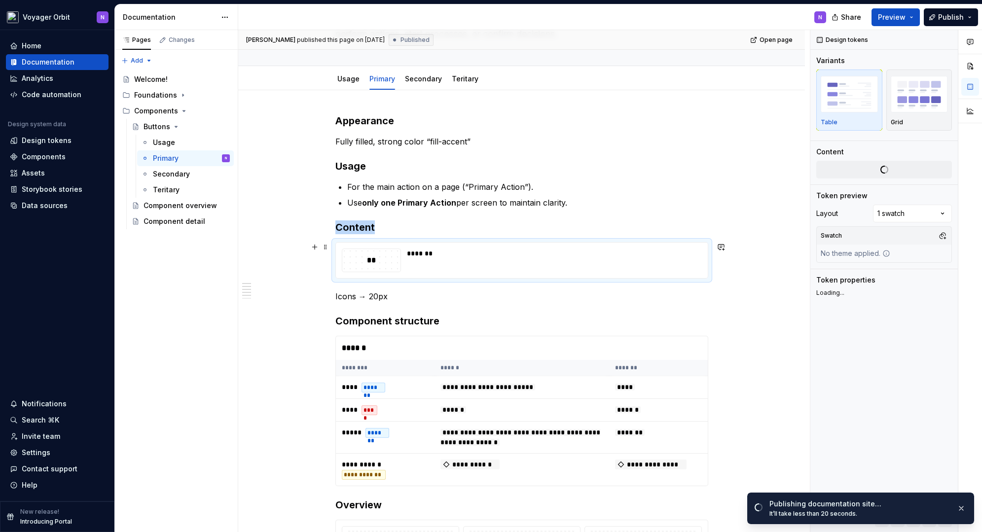
click at [418, 254] on div "*******" at bounding box center [551, 254] width 289 height 10
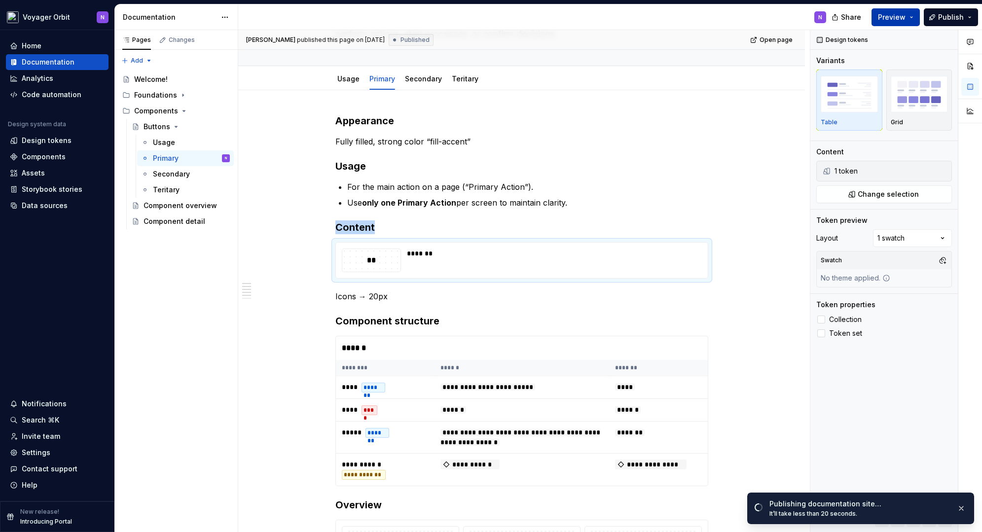
click at [914, 16] on button "Preview" at bounding box center [896, 17] width 48 height 18
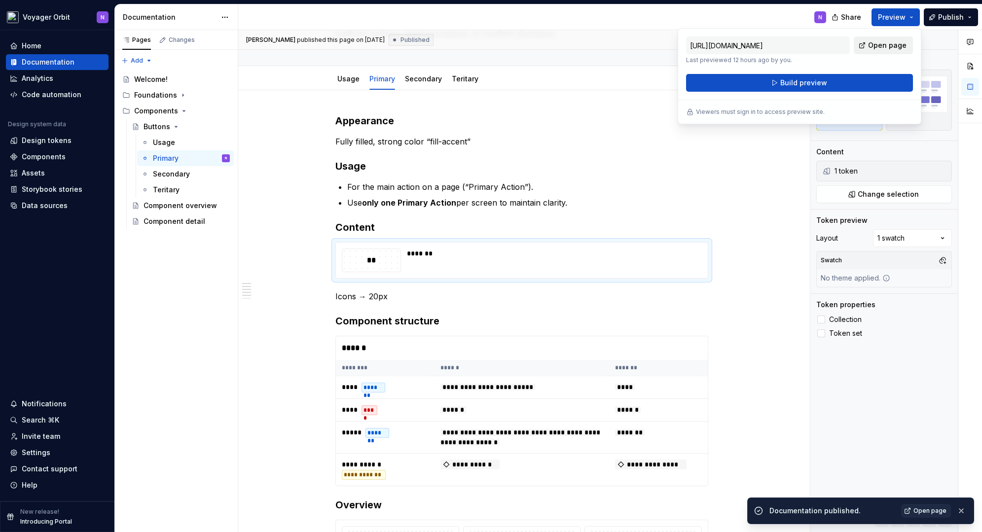
click at [866, 46] on link "Open page" at bounding box center [883, 46] width 59 height 18
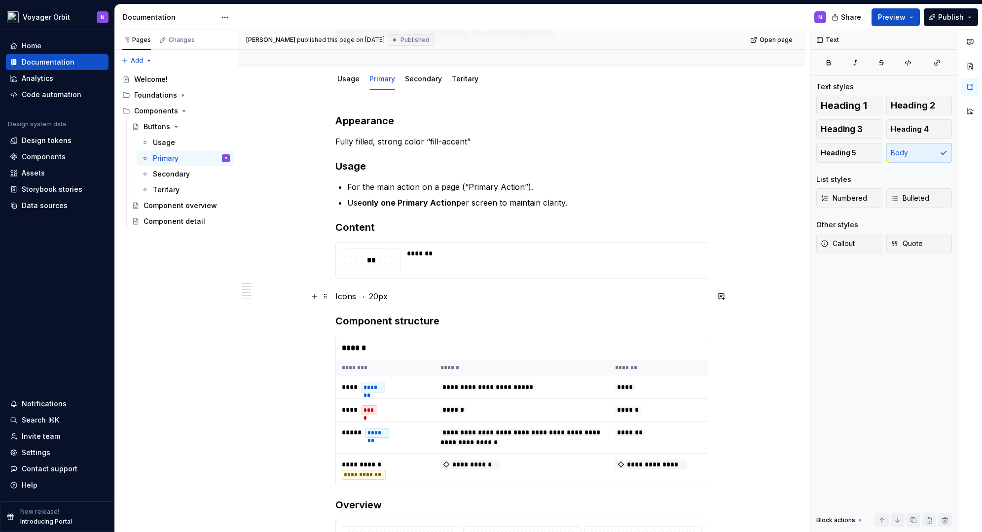
click at [604, 293] on p "Icons → 20px" at bounding box center [521, 297] width 373 height 12
click at [465, 262] on div "*******" at bounding box center [551, 261] width 289 height 24
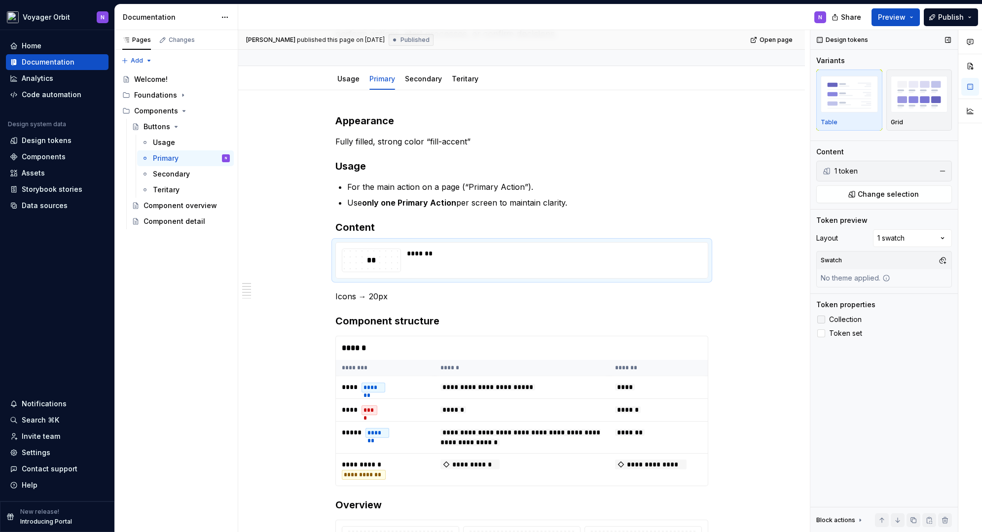
click at [851, 317] on span "Collection" at bounding box center [845, 320] width 33 height 8
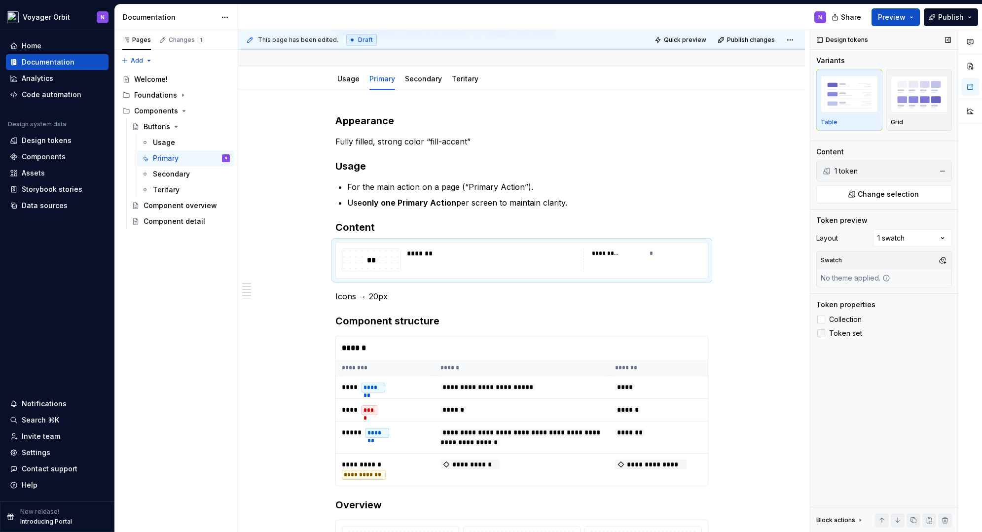
click at [841, 335] on span "Token set" at bounding box center [845, 334] width 33 height 8
click at [910, 104] on img "button" at bounding box center [919, 94] width 57 height 36
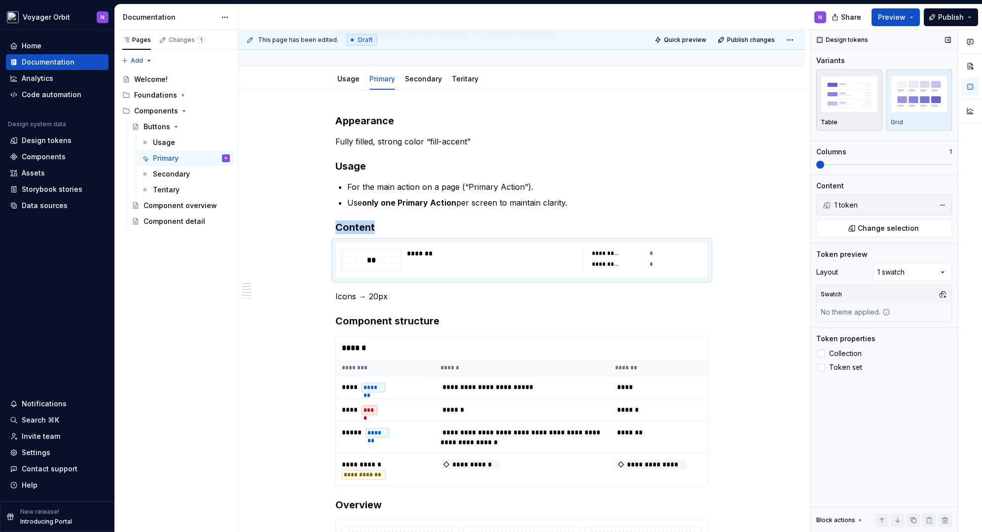
click at [854, 110] on img "button" at bounding box center [849, 94] width 57 height 36
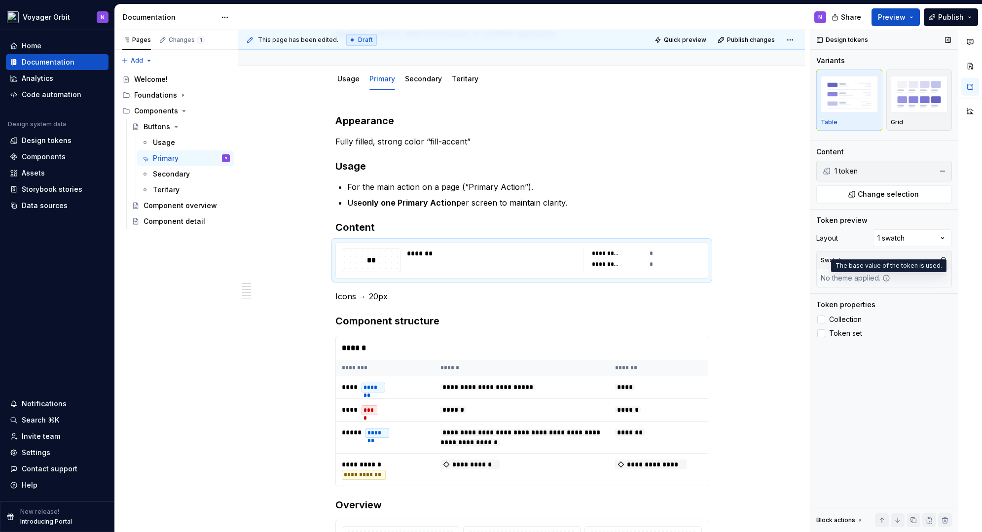
click at [886, 280] on icon at bounding box center [887, 278] width 8 height 8
click at [946, 14] on span "Publish" at bounding box center [951, 17] width 26 height 10
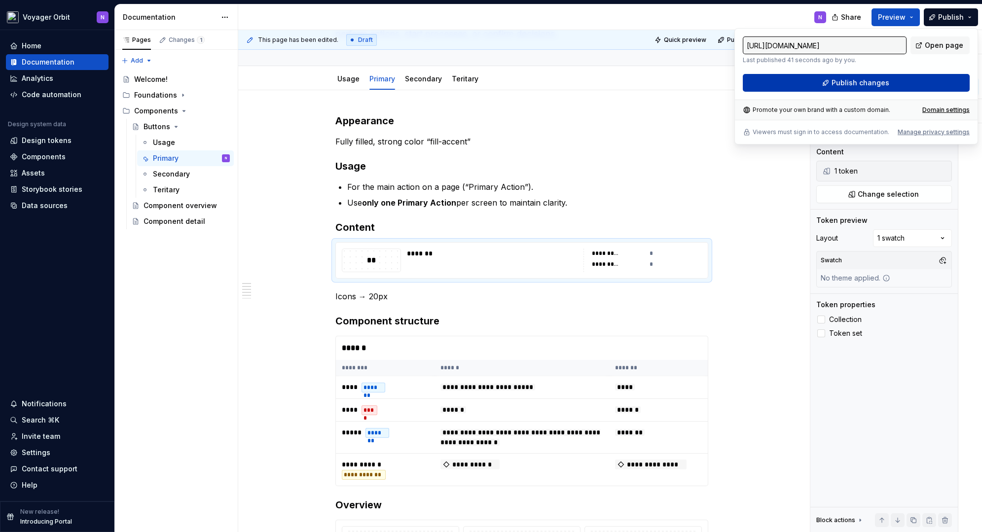
click at [854, 79] on span "Publish changes" at bounding box center [861, 83] width 58 height 10
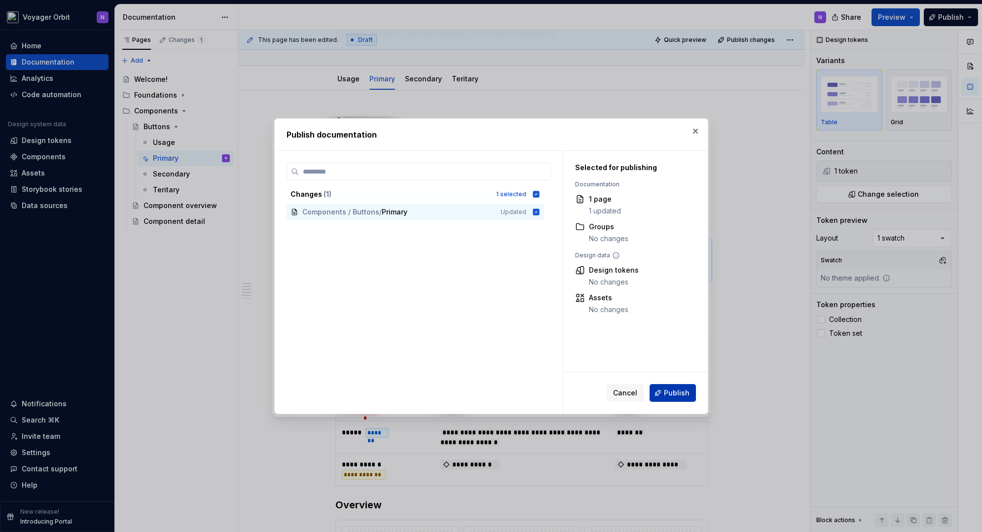
click at [672, 393] on span "Publish" at bounding box center [677, 393] width 26 height 10
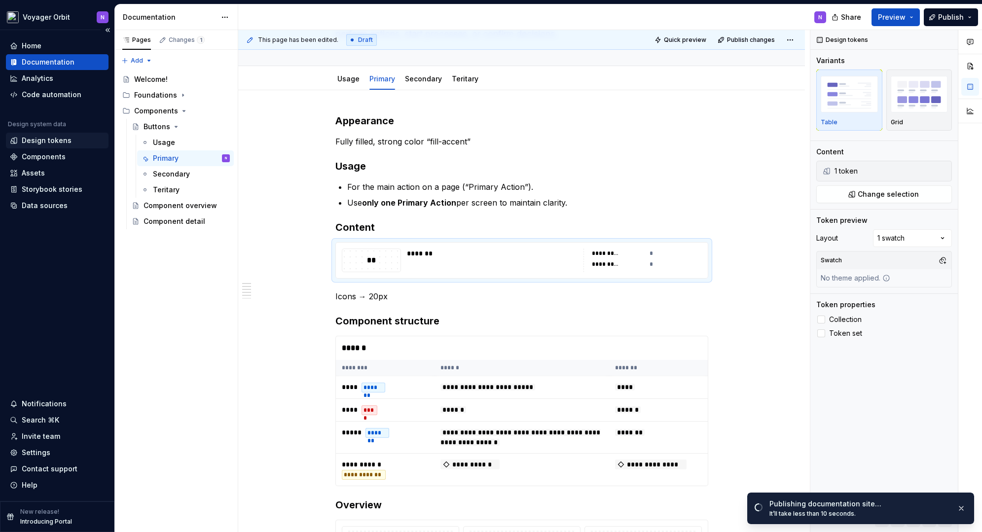
click at [54, 141] on div "Design tokens" at bounding box center [47, 141] width 50 height 10
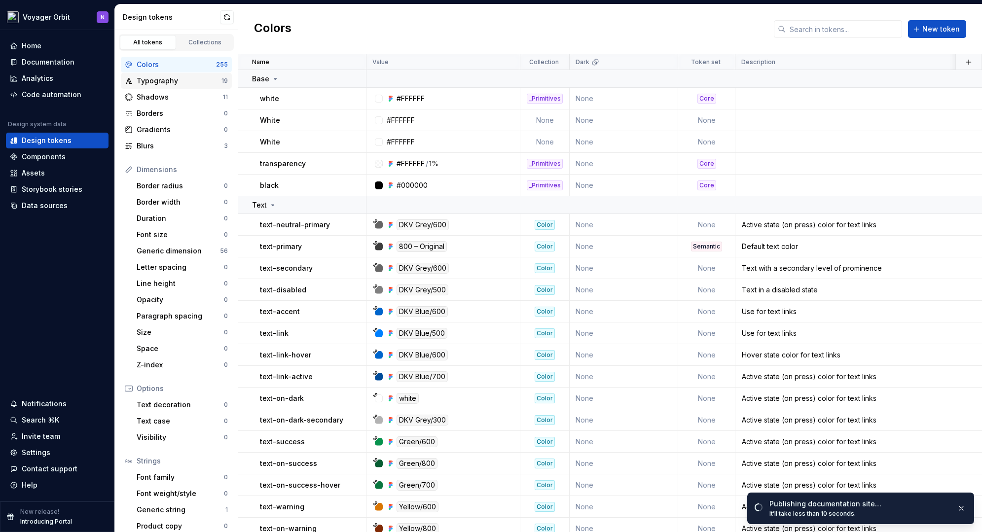
click at [161, 78] on div "Typography" at bounding box center [179, 81] width 85 height 10
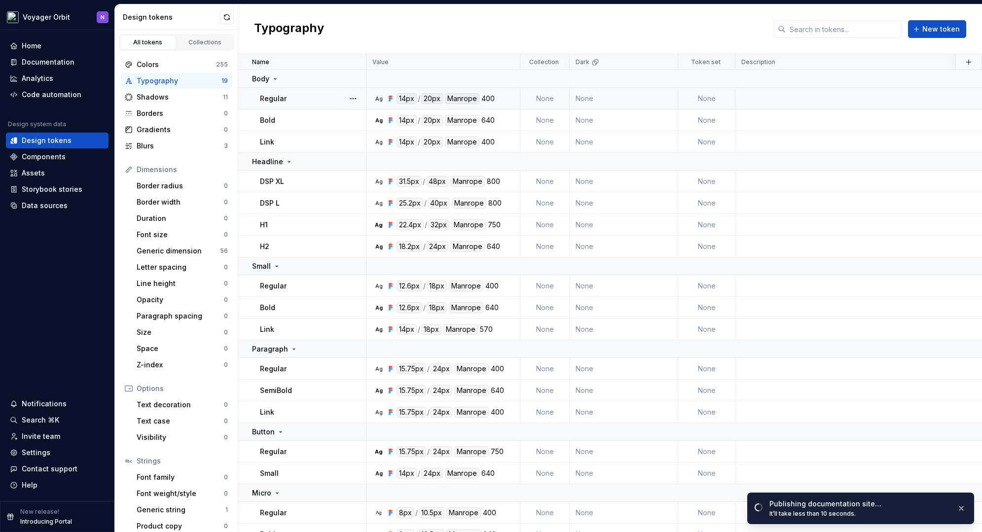
click at [542, 98] on td "None" at bounding box center [544, 99] width 49 height 22
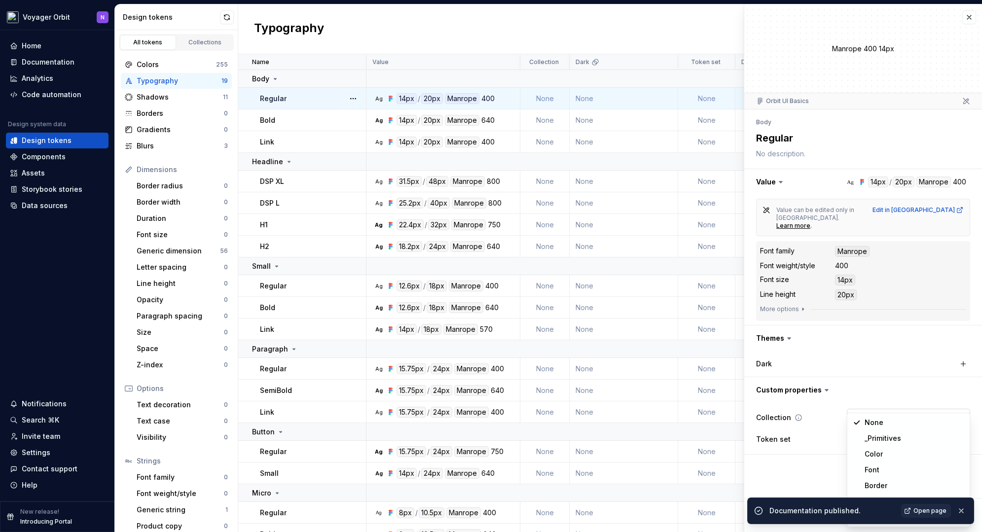
click at [883, 405] on html "Voyager Orbit N Home Documentation Analytics Code automation Design system data…" at bounding box center [491, 266] width 982 height 532
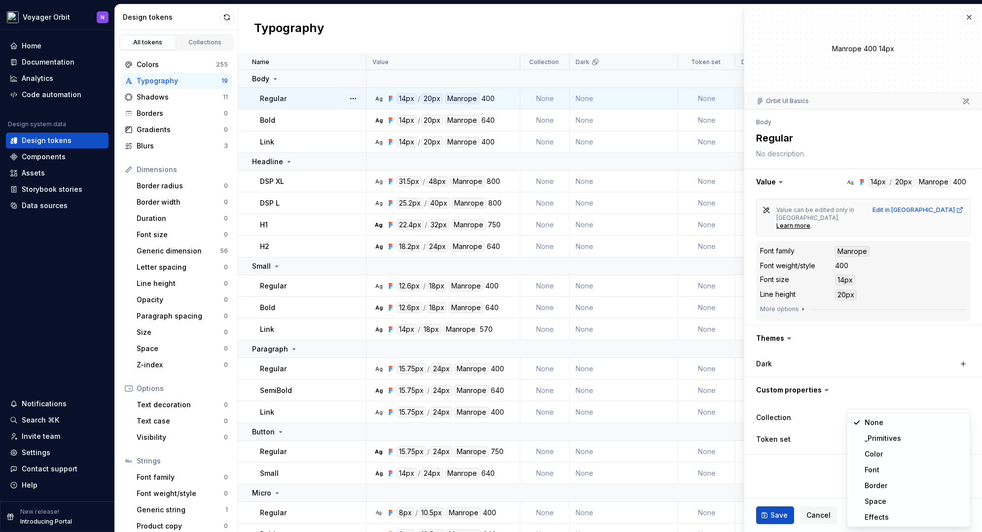
type textarea "*"
select select "**********"
click at [866, 431] on html "Voyager Orbit N Home Documentation Analytics Code automation Design system data…" at bounding box center [491, 266] width 982 height 532
click at [529, 91] on html "Voyager Orbit N Home Documentation Analytics Code automation Design system data…" at bounding box center [491, 266] width 982 height 532
click at [774, 511] on span "Save" at bounding box center [779, 516] width 17 height 10
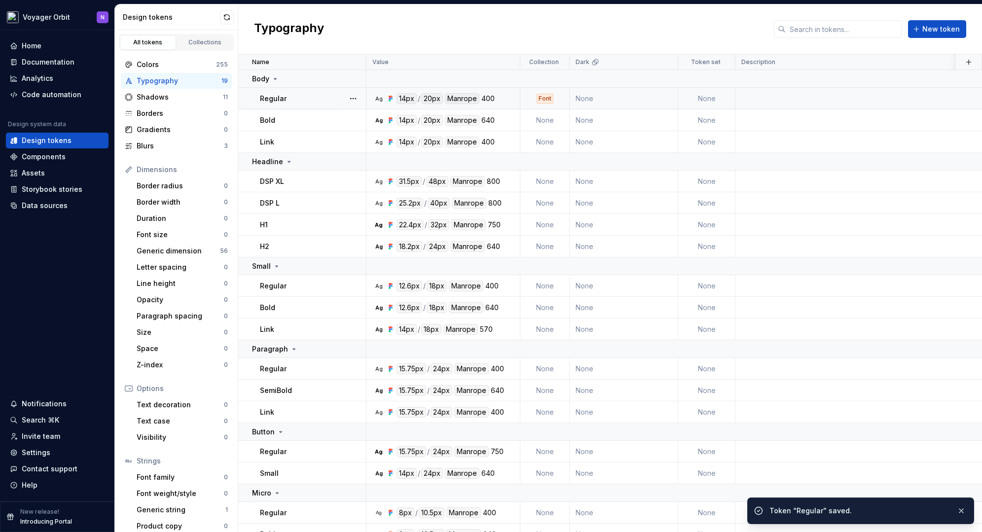
click at [703, 97] on td "None" at bounding box center [706, 99] width 57 height 22
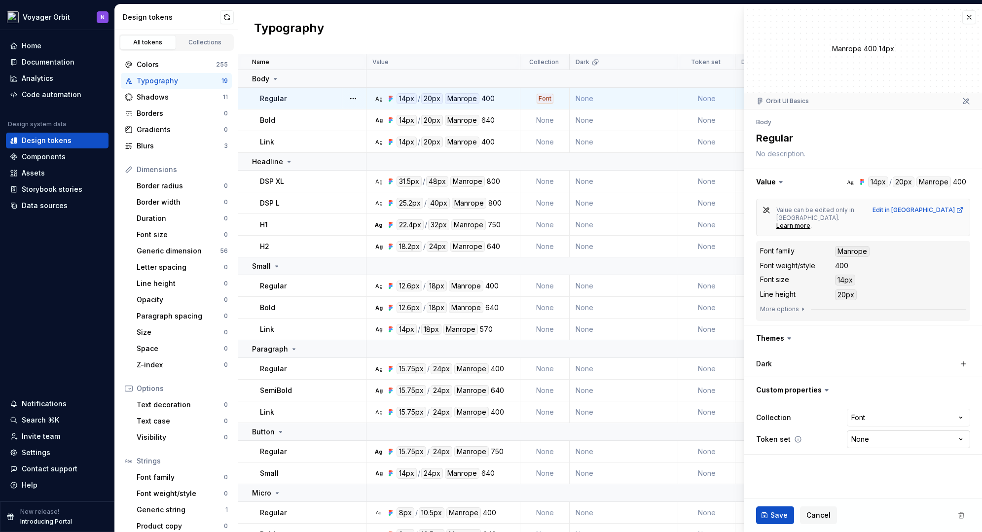
click at [891, 422] on html "Voyager Orbit N Home Documentation Analytics Code automation Design system data…" at bounding box center [491, 266] width 982 height 532
click at [811, 453] on html "Voyager Orbit N Home Documentation Analytics Code automation Design system data…" at bounding box center [491, 266] width 982 height 532
click at [550, 98] on div "Font" at bounding box center [545, 99] width 17 height 10
click at [537, 98] on div "Font" at bounding box center [545, 99] width 17 height 10
type textarea "*"
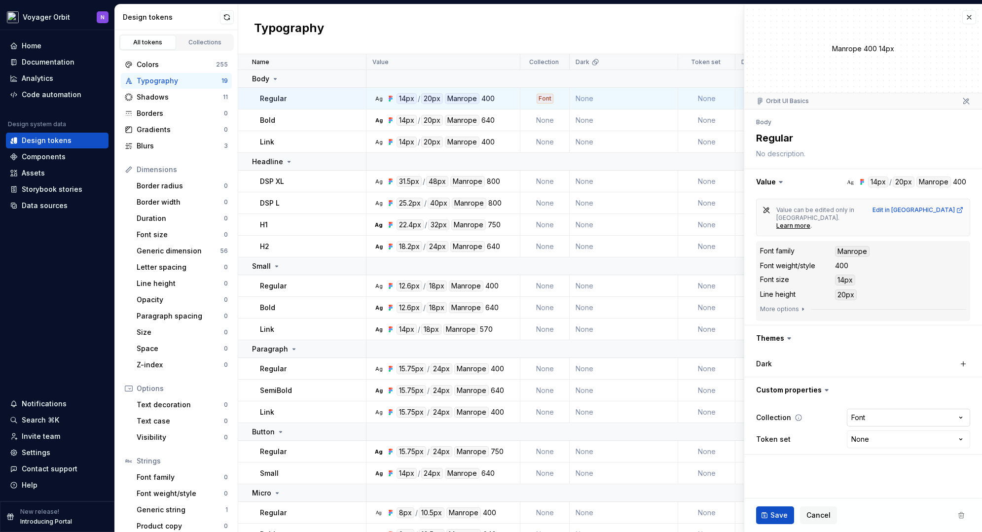
click at [888, 399] on html "Voyager Orbit N Home Documentation Analytics Code automation Design system data…" at bounding box center [491, 266] width 982 height 532
select select
click at [785, 505] on div "Save Cancel" at bounding box center [863, 516] width 238 height 34
click at [785, 510] on button "Save" at bounding box center [775, 516] width 38 height 18
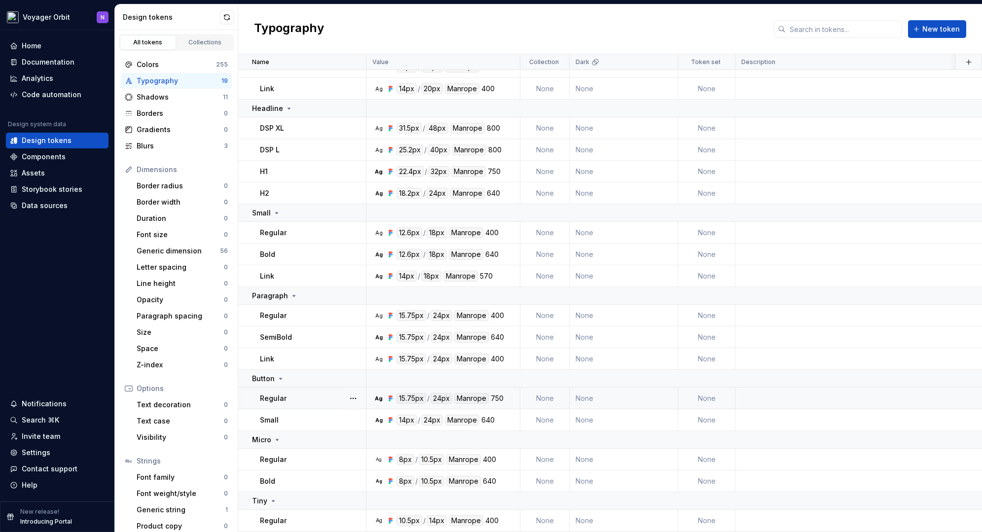
scroll to position [72, 0]
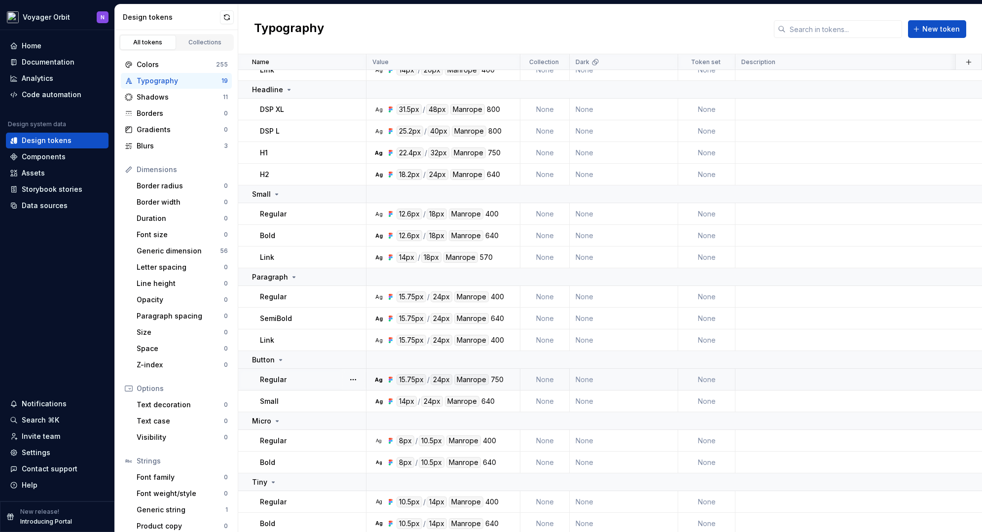
click at [288, 383] on div "Regular" at bounding box center [313, 380] width 106 height 10
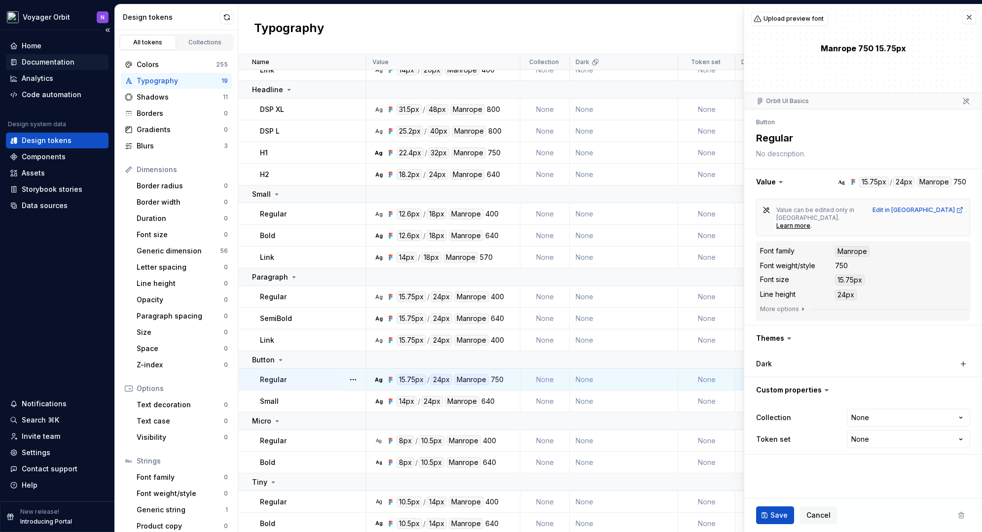
click at [32, 68] on div "Documentation" at bounding box center [57, 62] width 103 height 16
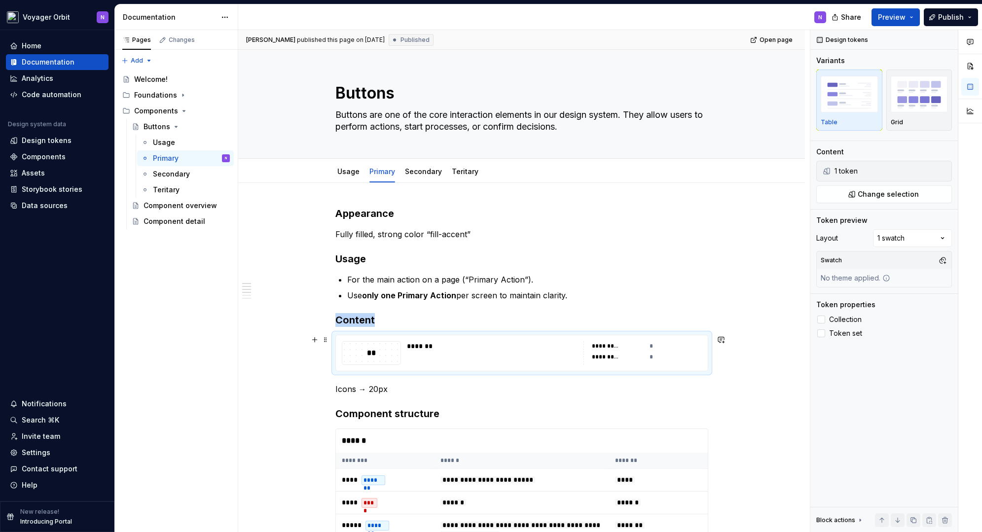
click at [641, 348] on div "**********" at bounding box center [618, 346] width 52 height 10
click at [821, 320] on icon at bounding box center [821, 320] width 0 height 0
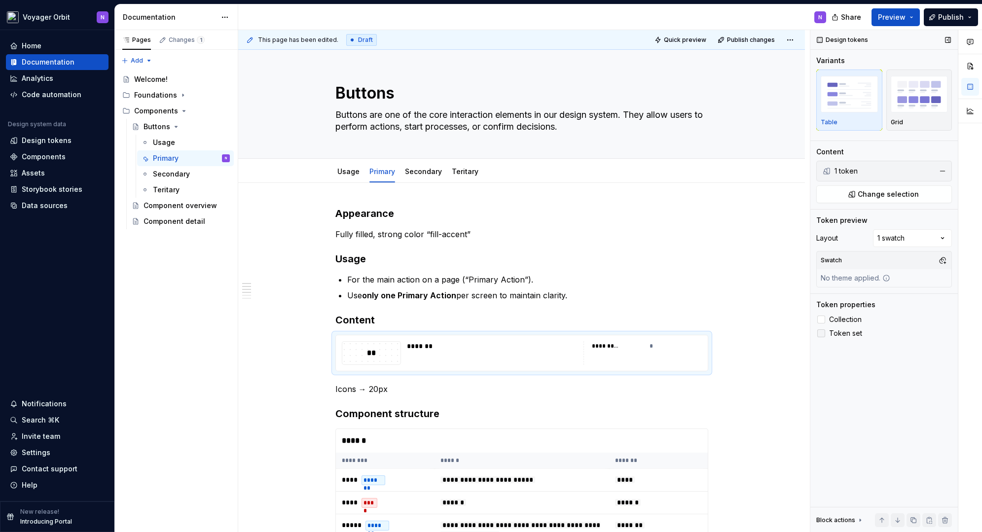
click at [821, 333] on icon at bounding box center [821, 333] width 0 height 0
click at [454, 371] on div "** *******" at bounding box center [521, 353] width 373 height 37
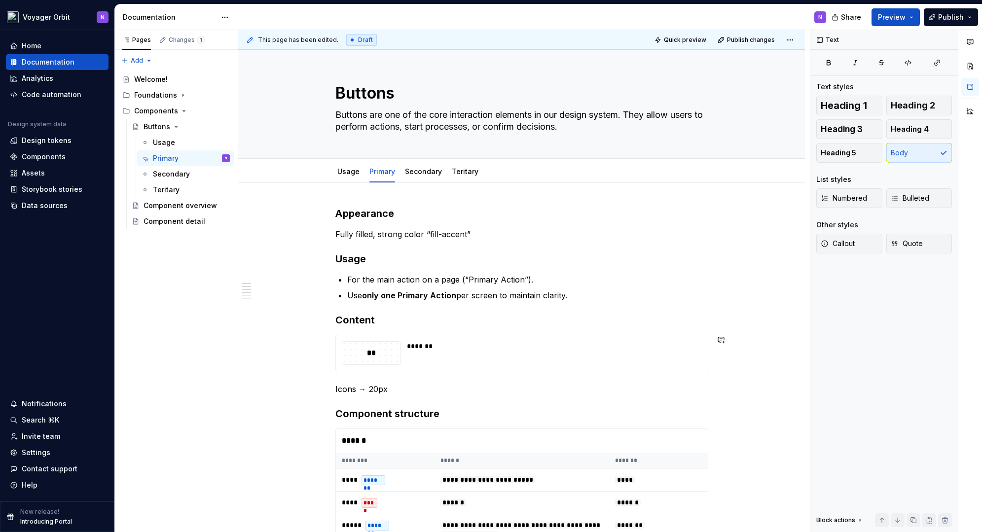
type textarea "*"
click at [393, 316] on h3 "Content" at bounding box center [521, 320] width 373 height 14
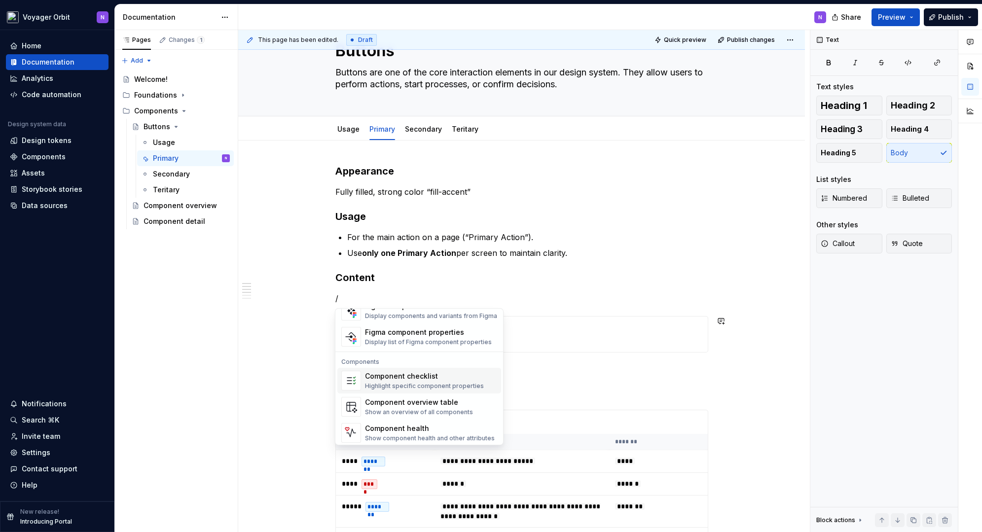
scroll to position [982, 0]
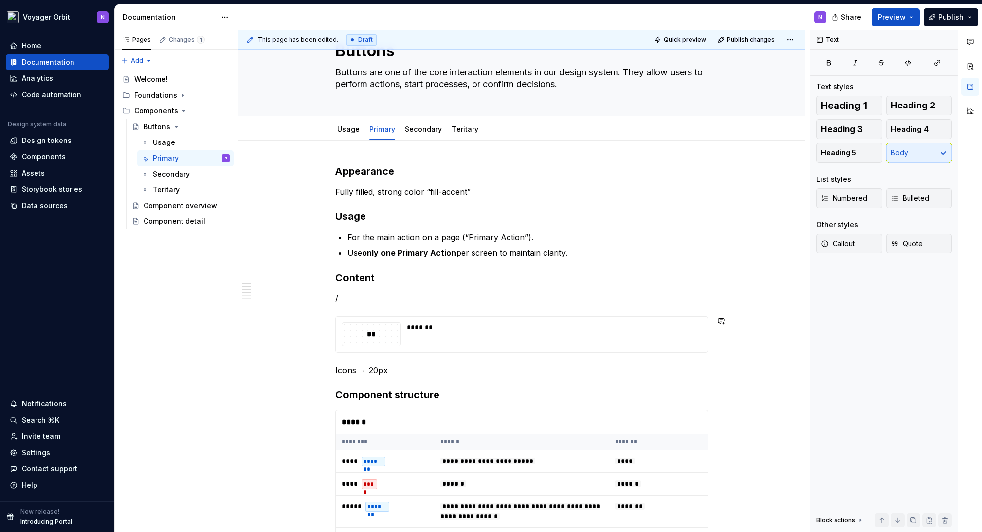
click at [384, 300] on p "/" at bounding box center [521, 299] width 373 height 12
click at [936, 13] on button "Publish" at bounding box center [951, 17] width 54 height 18
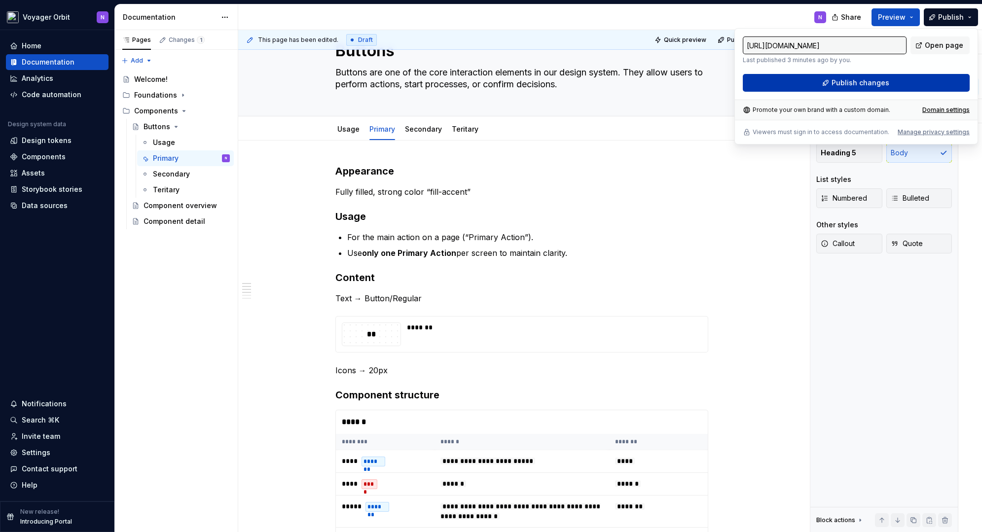
click at [860, 82] on span "Publish changes" at bounding box center [861, 83] width 58 height 10
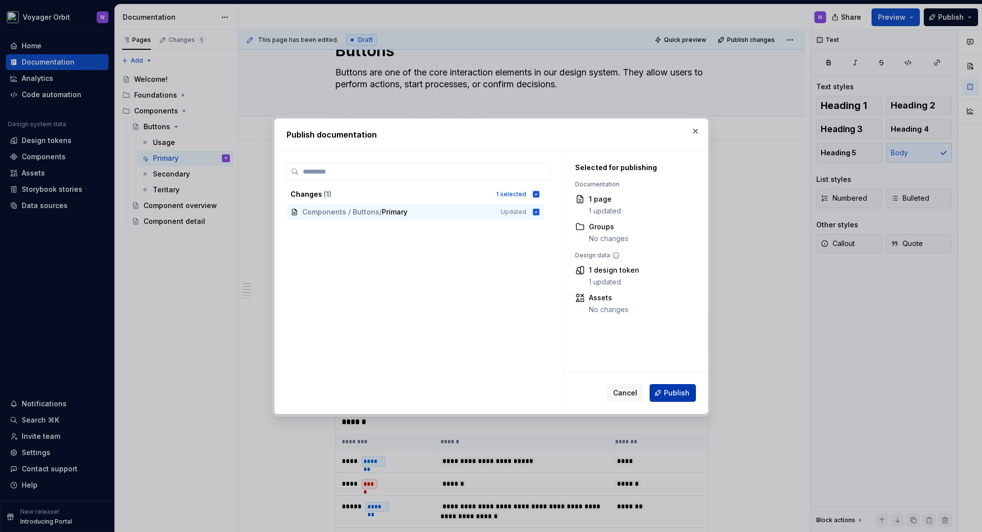
click at [672, 391] on span "Publish" at bounding box center [677, 393] width 26 height 10
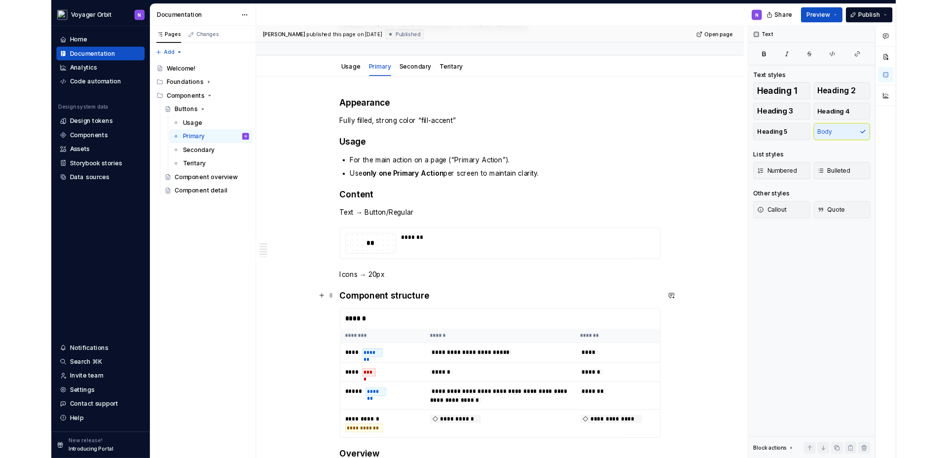
scroll to position [95, 0]
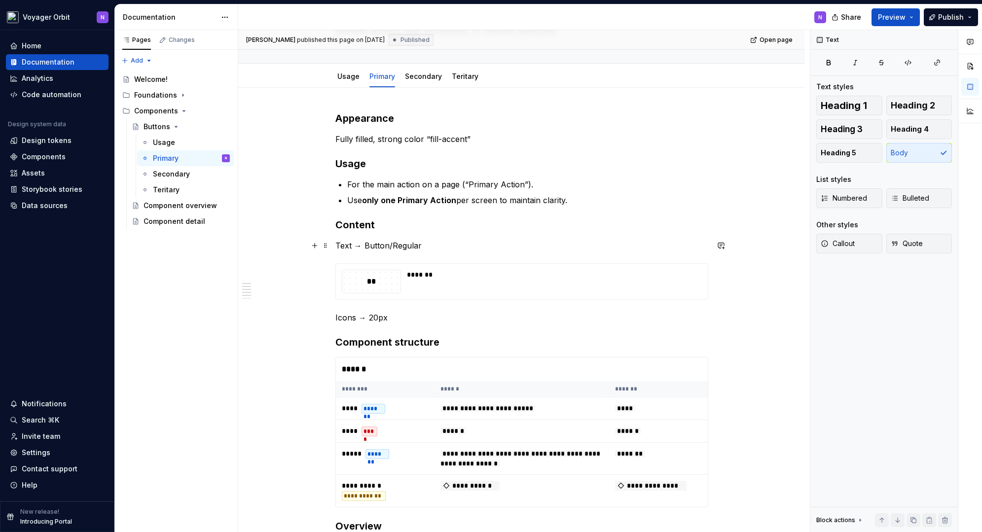
click at [341, 248] on p "Text → Button/Regular" at bounding box center [521, 246] width 373 height 12
click at [500, 228] on button "button" at bounding box center [497, 228] width 14 height 14
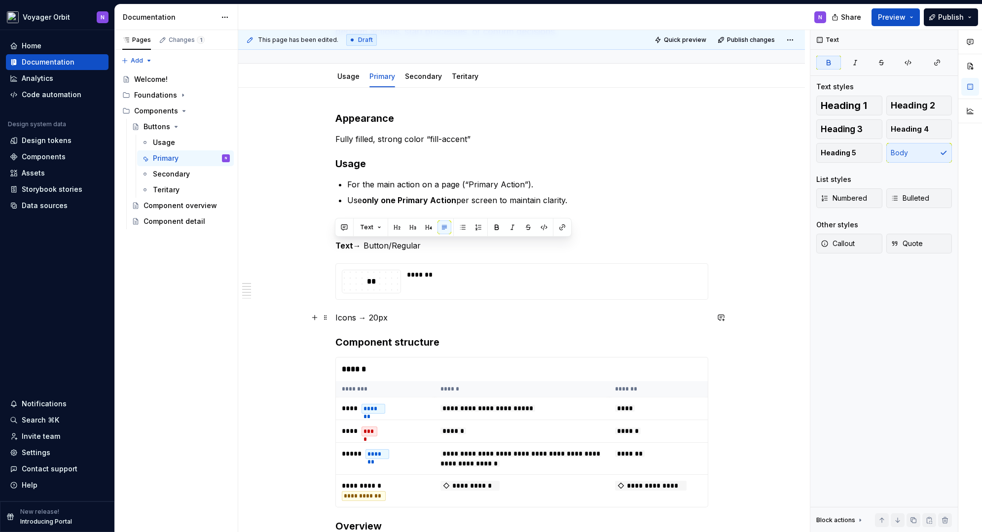
click at [344, 316] on p "Icons → 20px" at bounding box center [521, 318] width 373 height 12
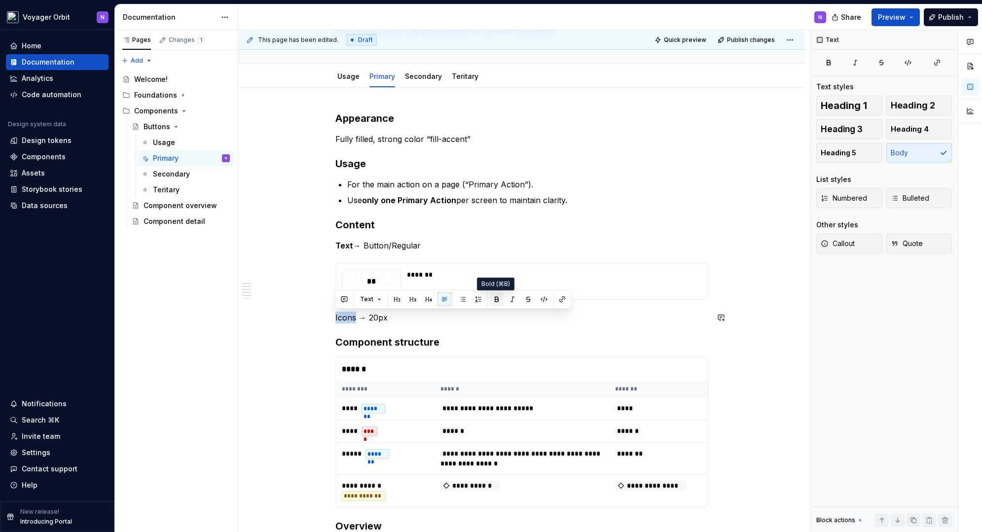
click at [499, 304] on button "button" at bounding box center [497, 300] width 14 height 14
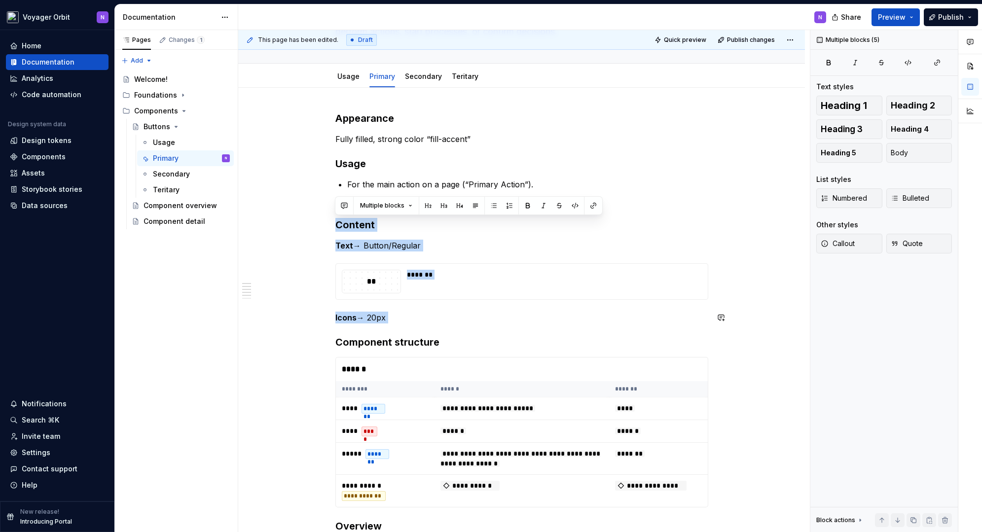
drag, startPoint x: 337, startPoint y: 225, endPoint x: 458, endPoint y: 325, distance: 157.0
copy div "Content Text → Button/Regular ** ******* Icons → 20px"
click at [418, 78] on link "Secondary" at bounding box center [423, 76] width 37 height 8
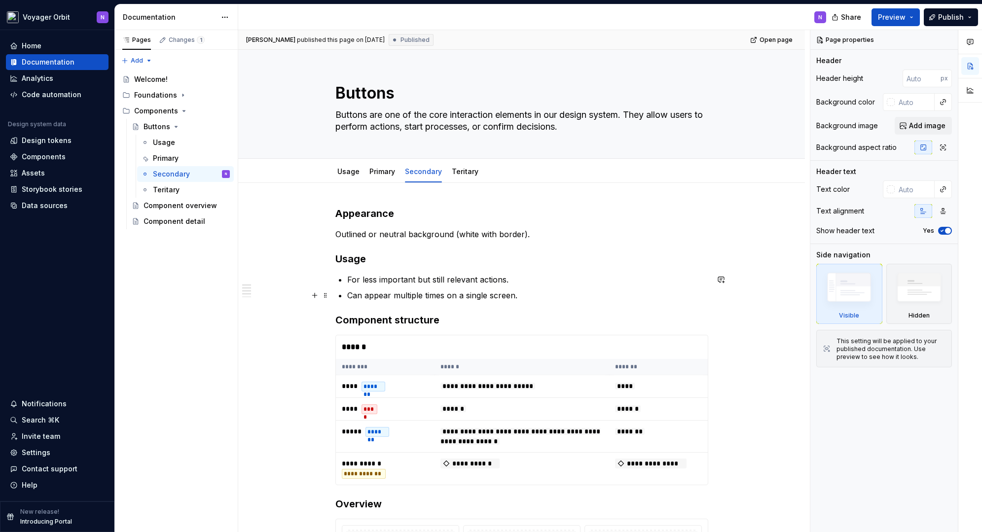
click at [529, 297] on p "Can appear multiple times on a single screen." at bounding box center [527, 296] width 361 height 12
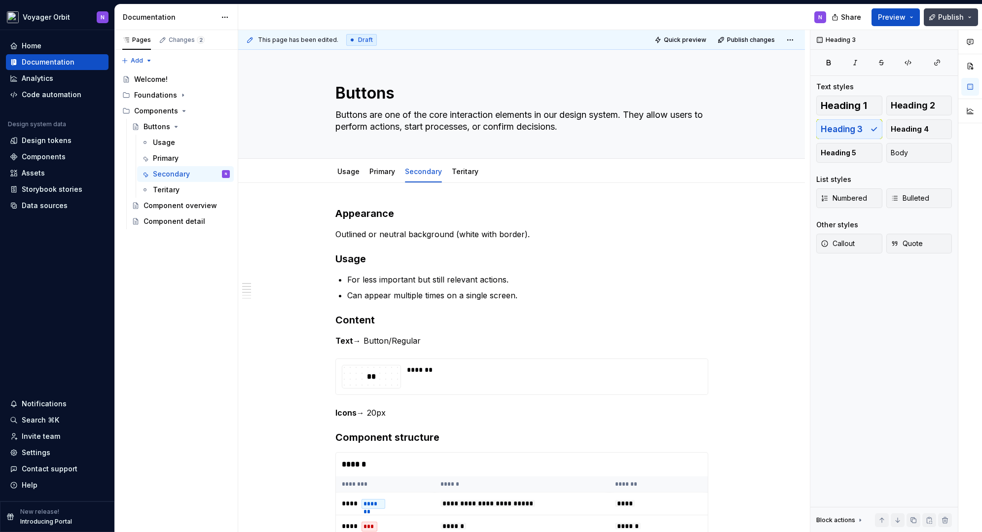
click at [937, 15] on button "Publish" at bounding box center [951, 17] width 54 height 18
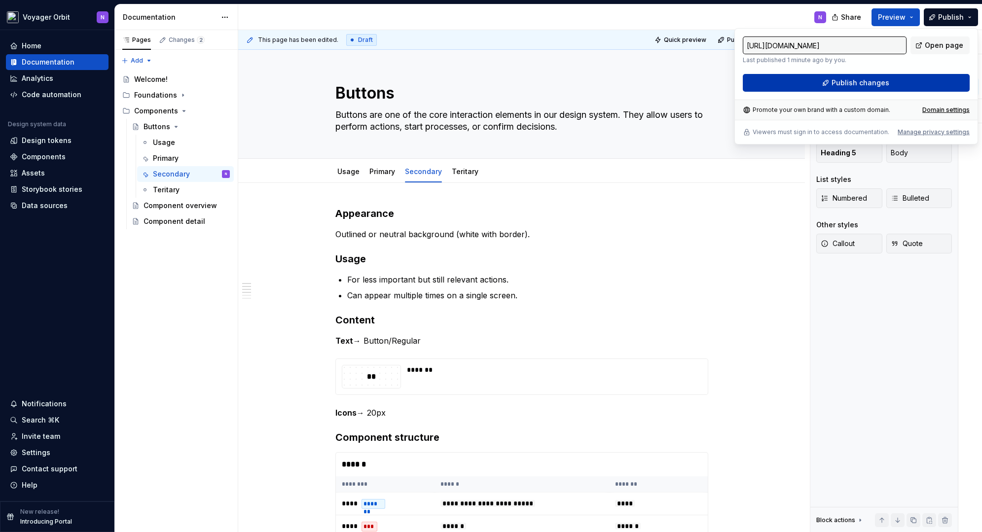
click at [886, 83] on span "Publish changes" at bounding box center [861, 83] width 58 height 10
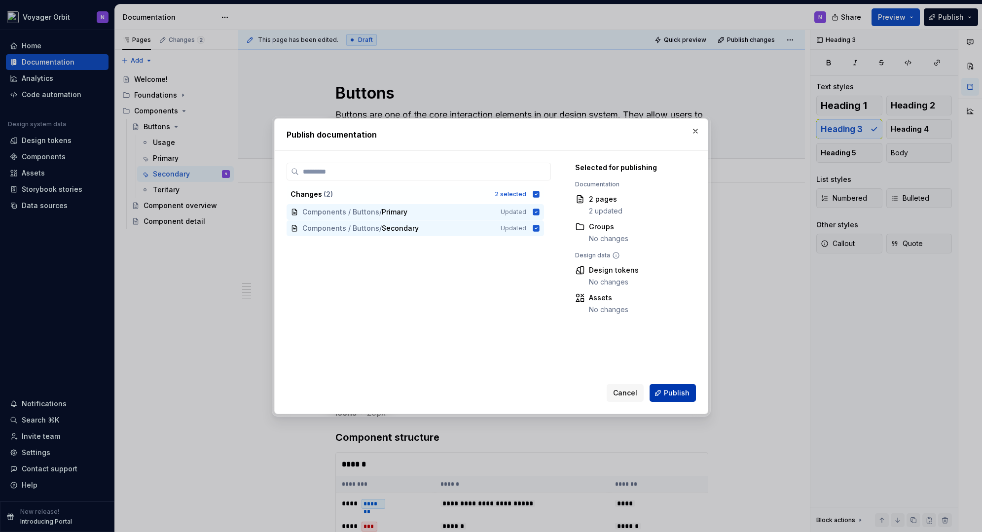
click at [674, 394] on span "Publish" at bounding box center [677, 393] width 26 height 10
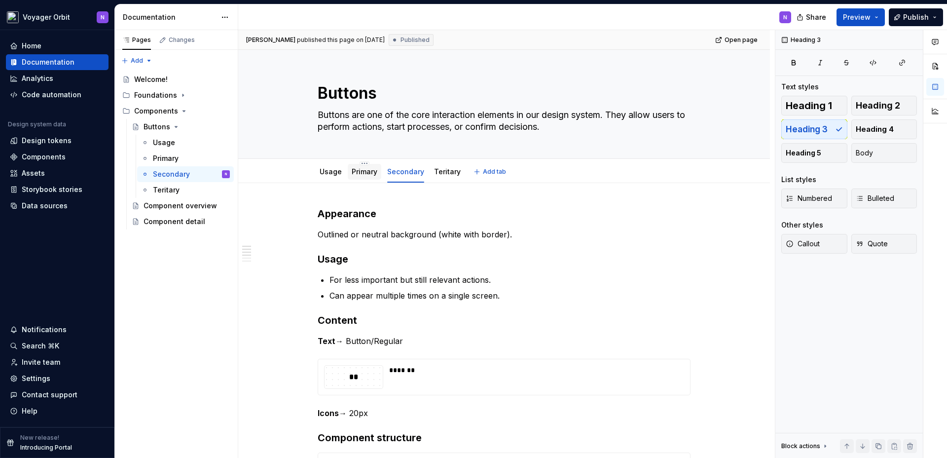
click at [358, 174] on link "Primary" at bounding box center [365, 171] width 26 height 8
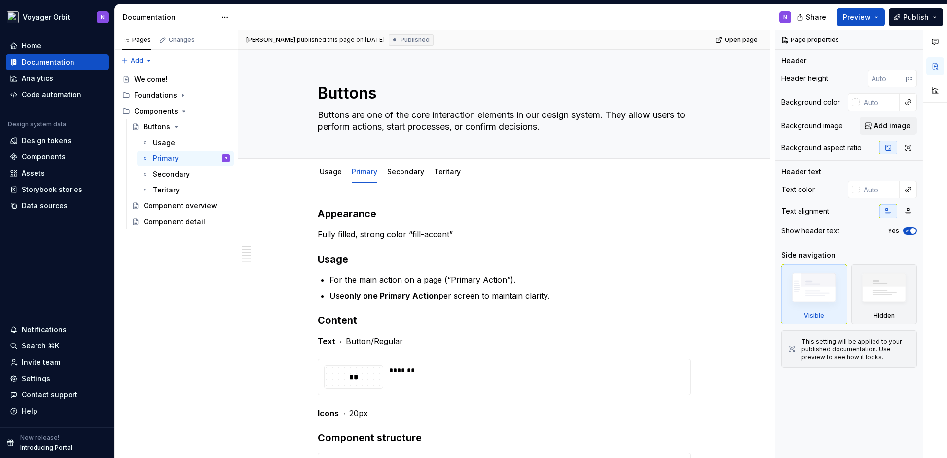
type textarea "*"
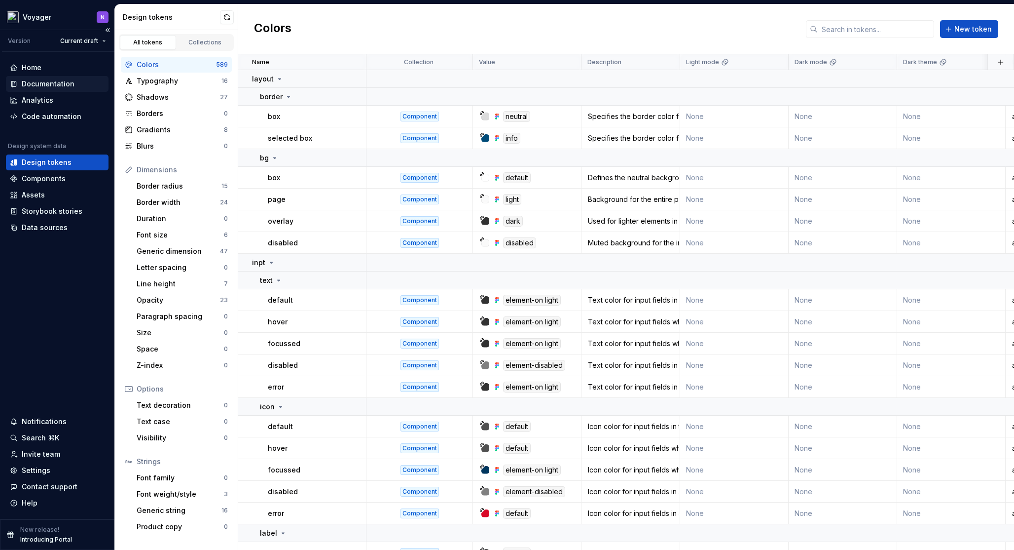
click at [66, 86] on div "Documentation" at bounding box center [48, 84] width 53 height 10
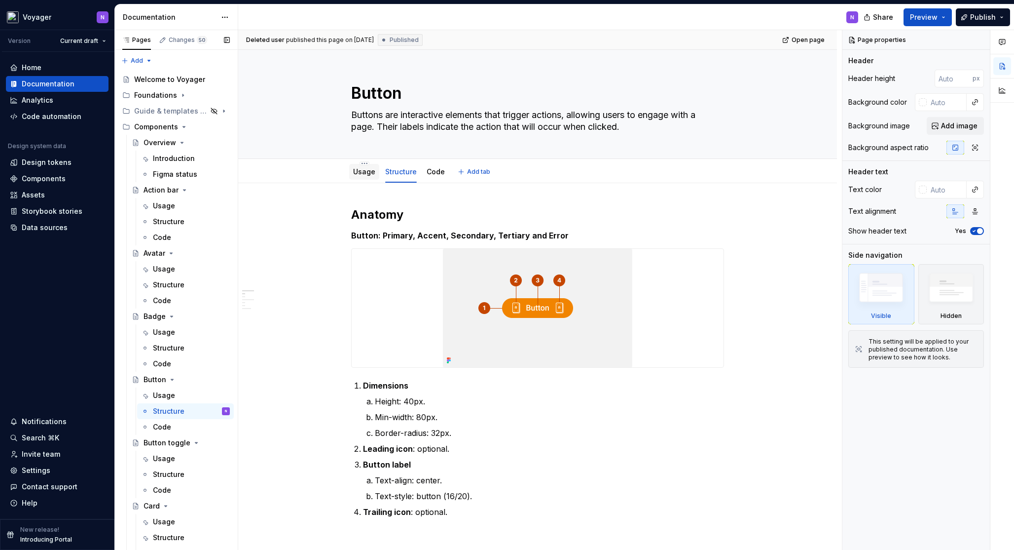
click at [369, 172] on link "Usage" at bounding box center [364, 171] width 22 height 8
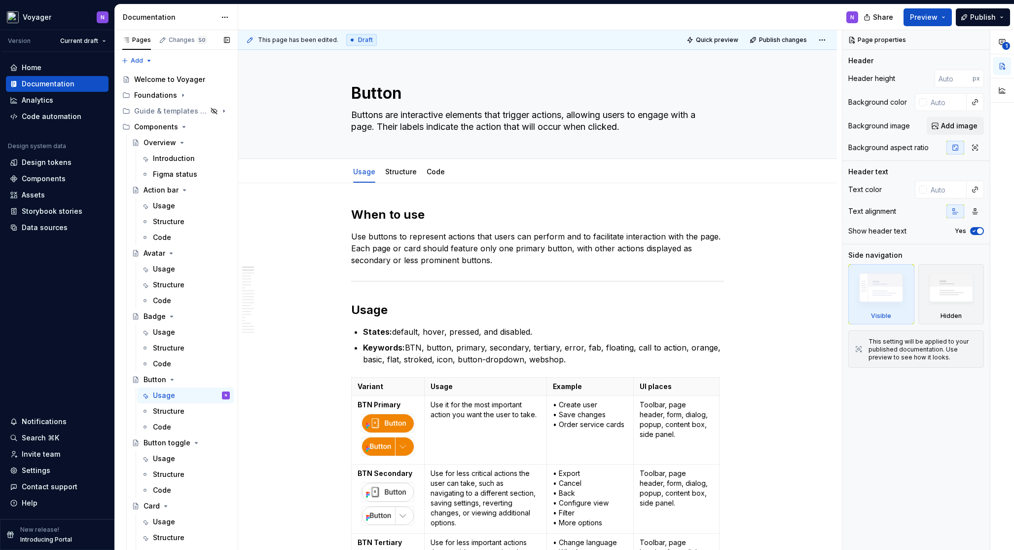
type textarea "*"
